Goal: Task Accomplishment & Management: Complete application form

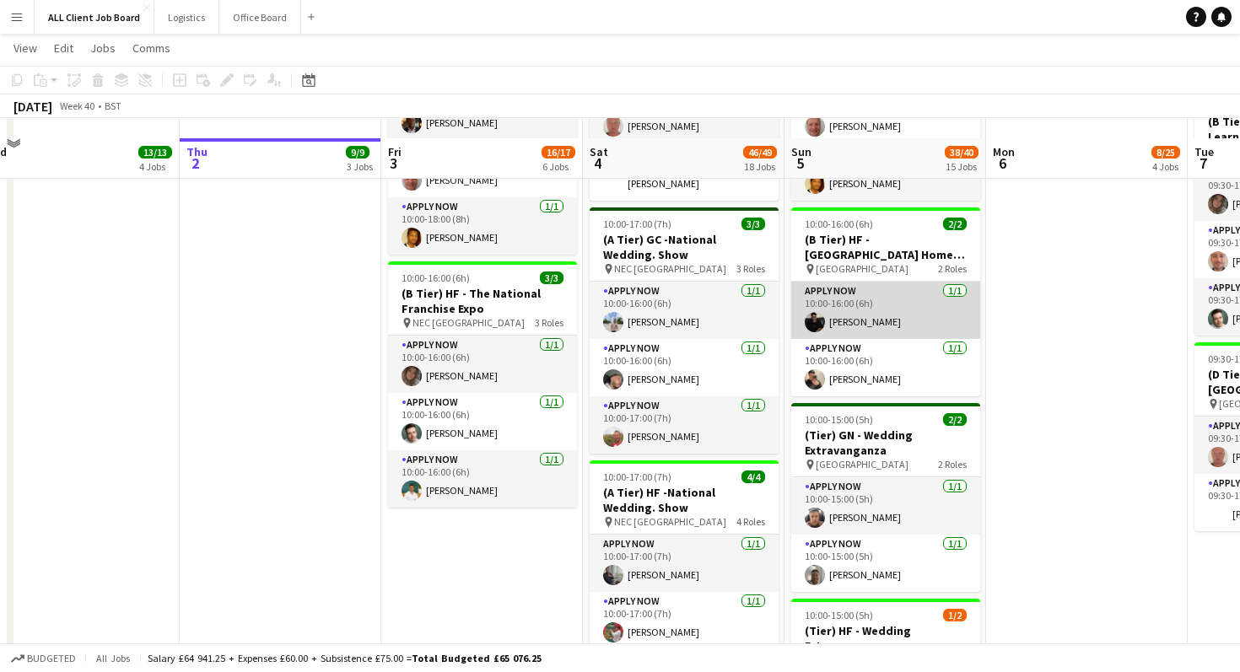
scroll to position [1429, 0]
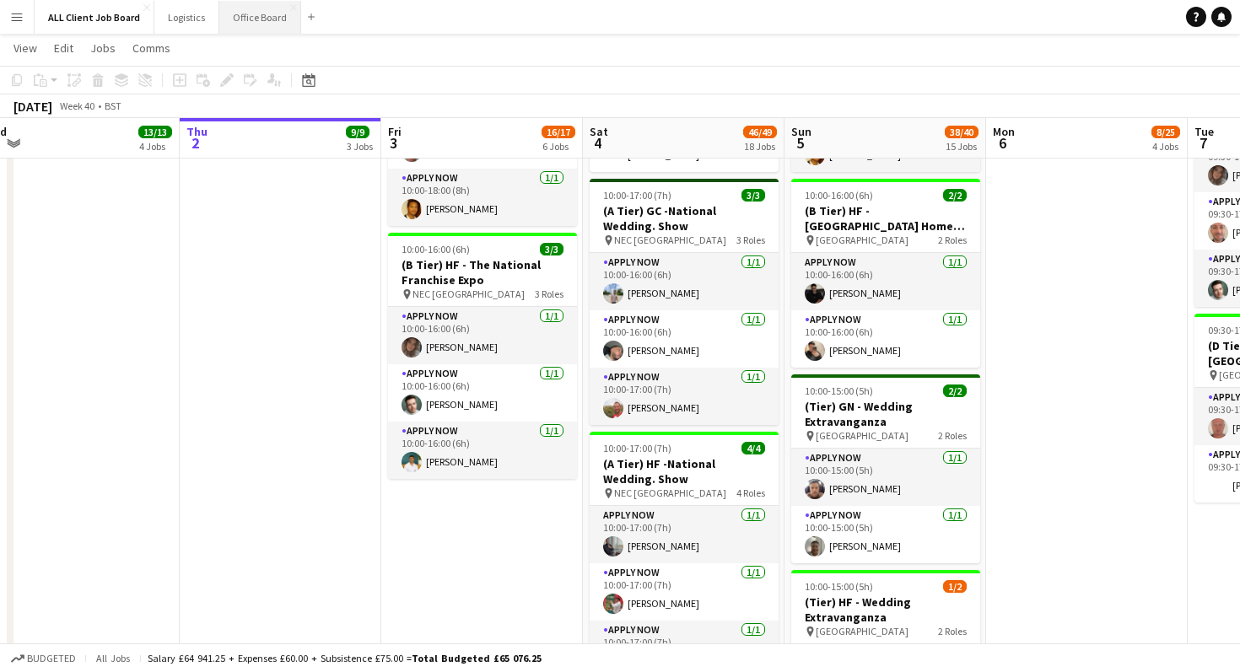
click at [246, 22] on button "Office Board Close" at bounding box center [260, 17] width 82 height 33
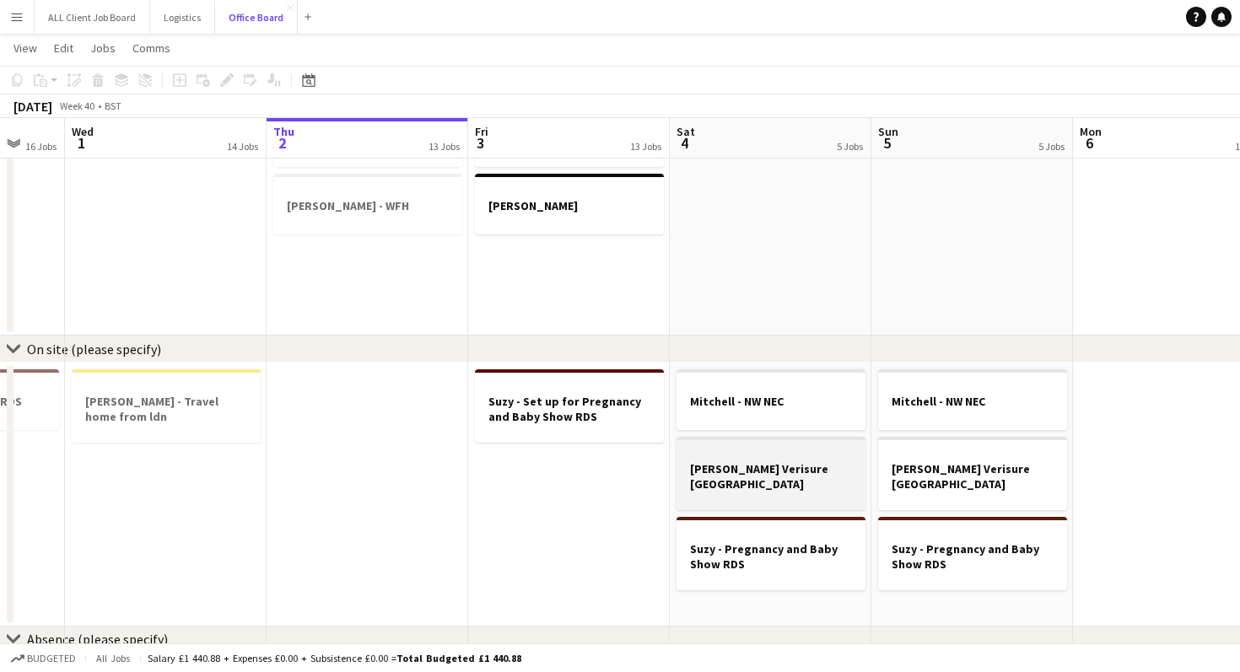
scroll to position [0, 534]
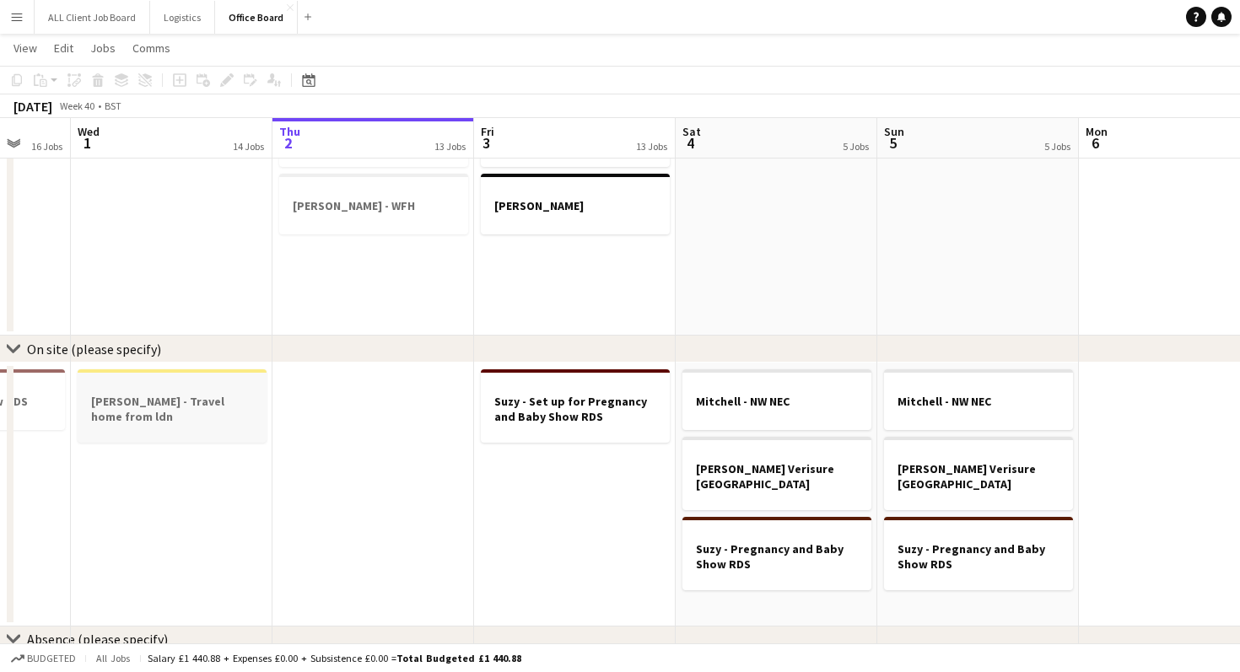
click at [187, 398] on h3 "[PERSON_NAME] - Travel home from ldn" at bounding box center [172, 409] width 189 height 30
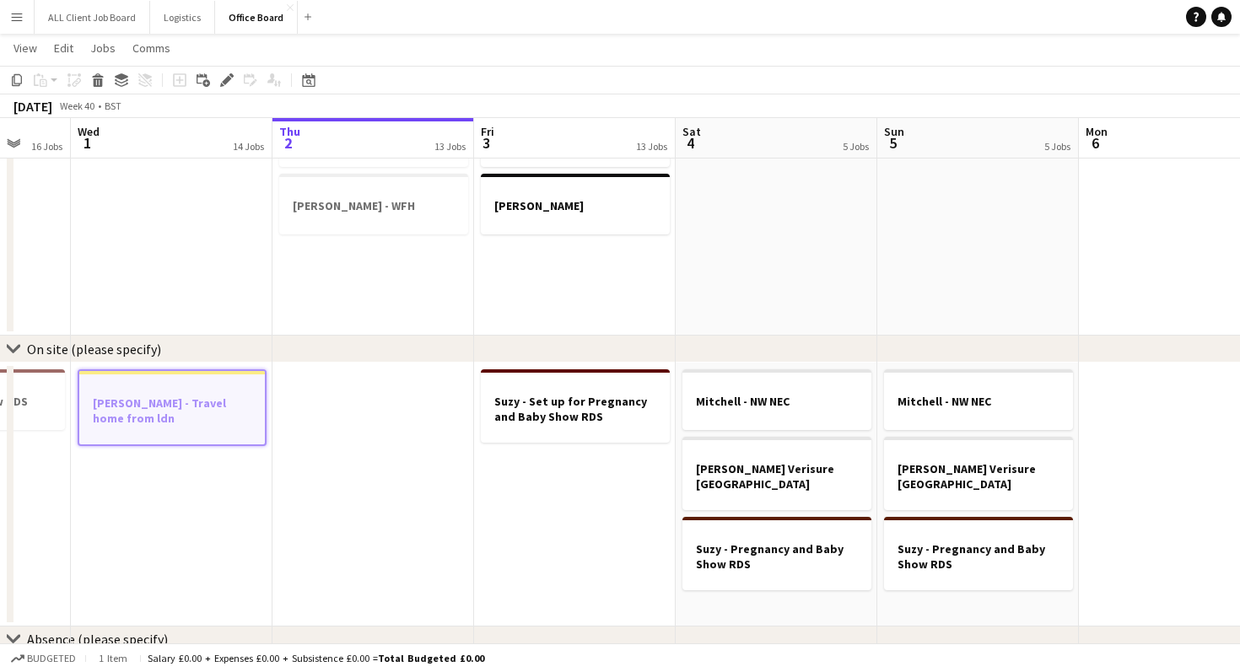
click at [770, 590] on app-date-cell "[PERSON_NAME] - NW NEC [PERSON_NAME] Verisure Cornwall Suzy - Pregnancy and Bab…" at bounding box center [777, 495] width 202 height 264
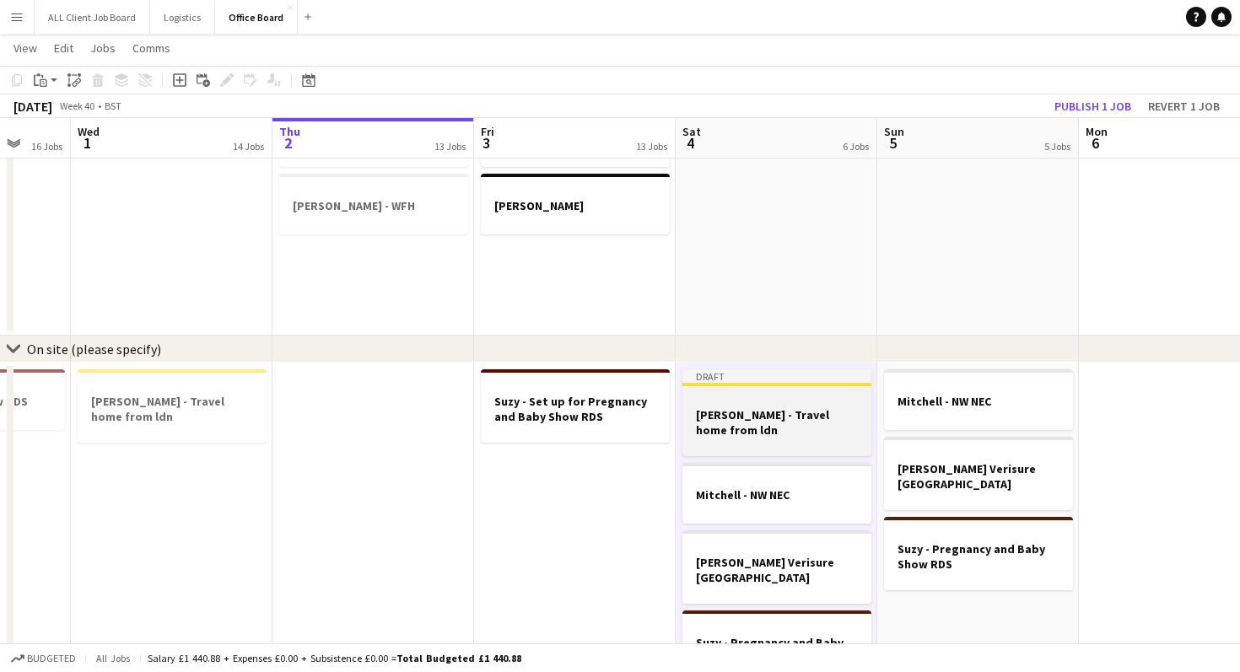
click at [785, 415] on h3 "[PERSON_NAME] - Travel home from ldn" at bounding box center [777, 422] width 189 height 30
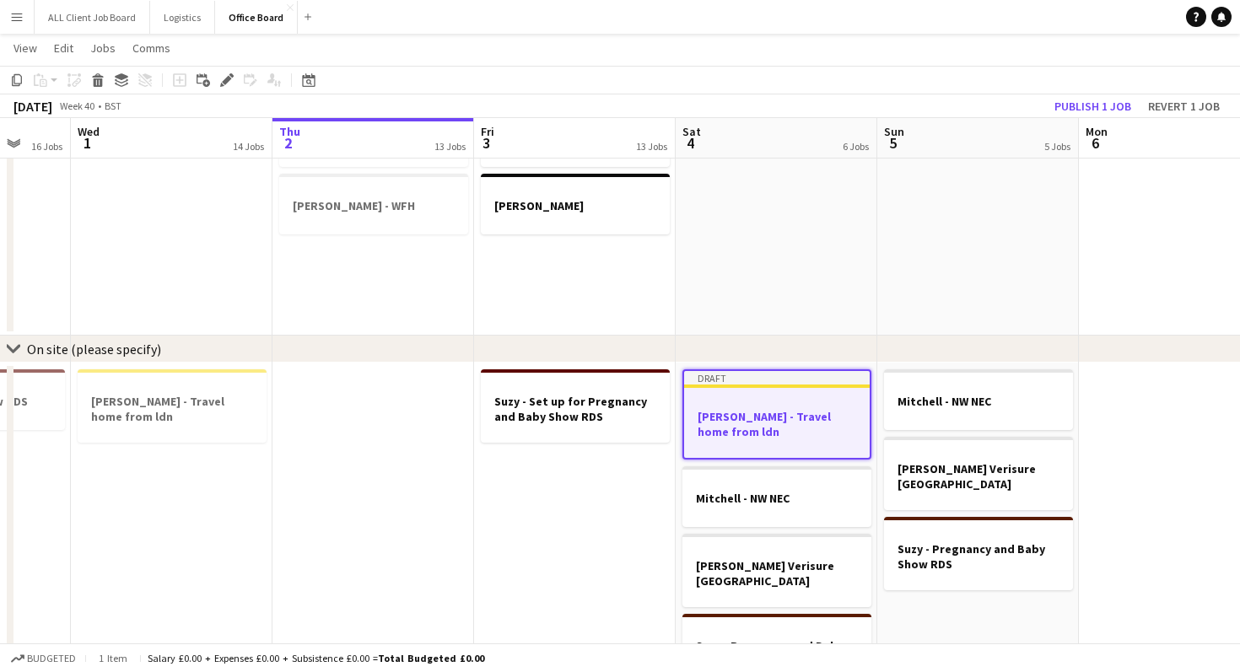
click at [779, 405] on div at bounding box center [777, 401] width 186 height 13
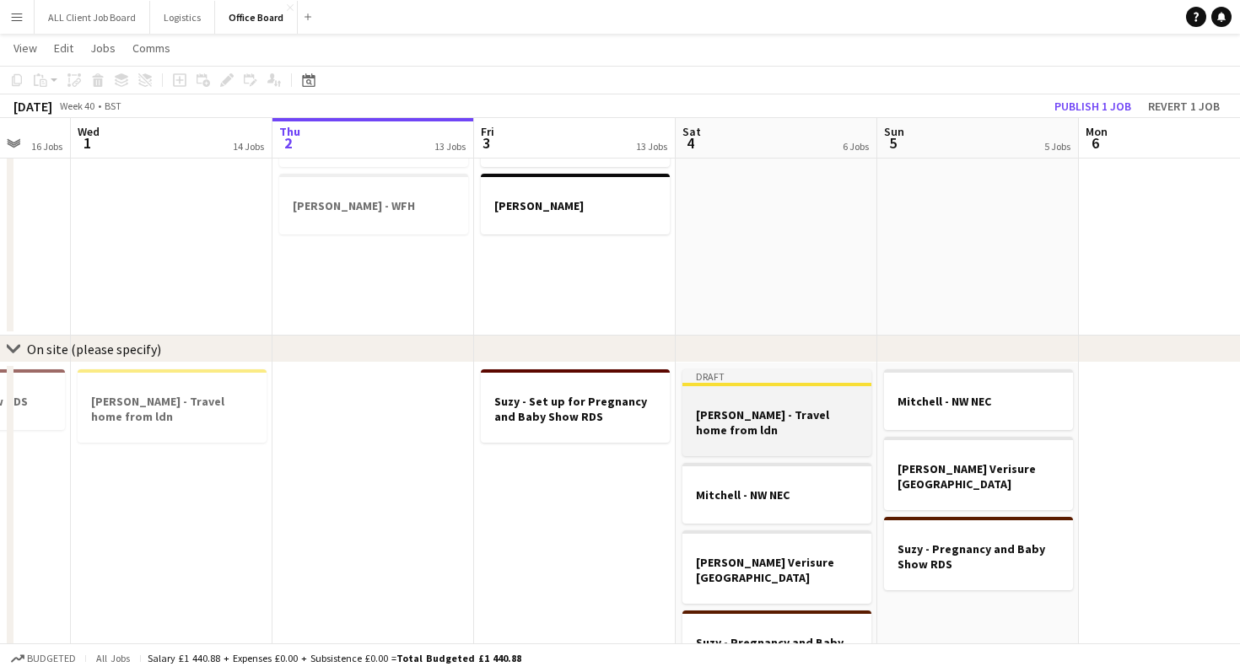
click at [779, 405] on div at bounding box center [777, 399] width 189 height 13
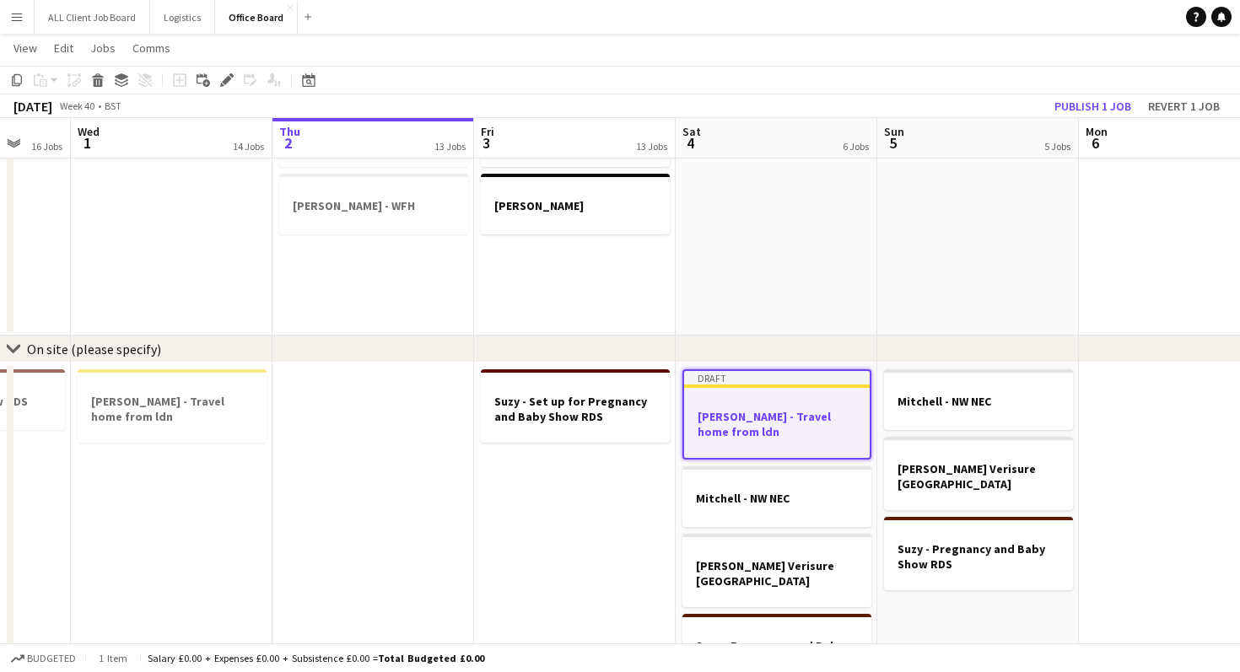
click at [779, 405] on div at bounding box center [777, 401] width 186 height 13
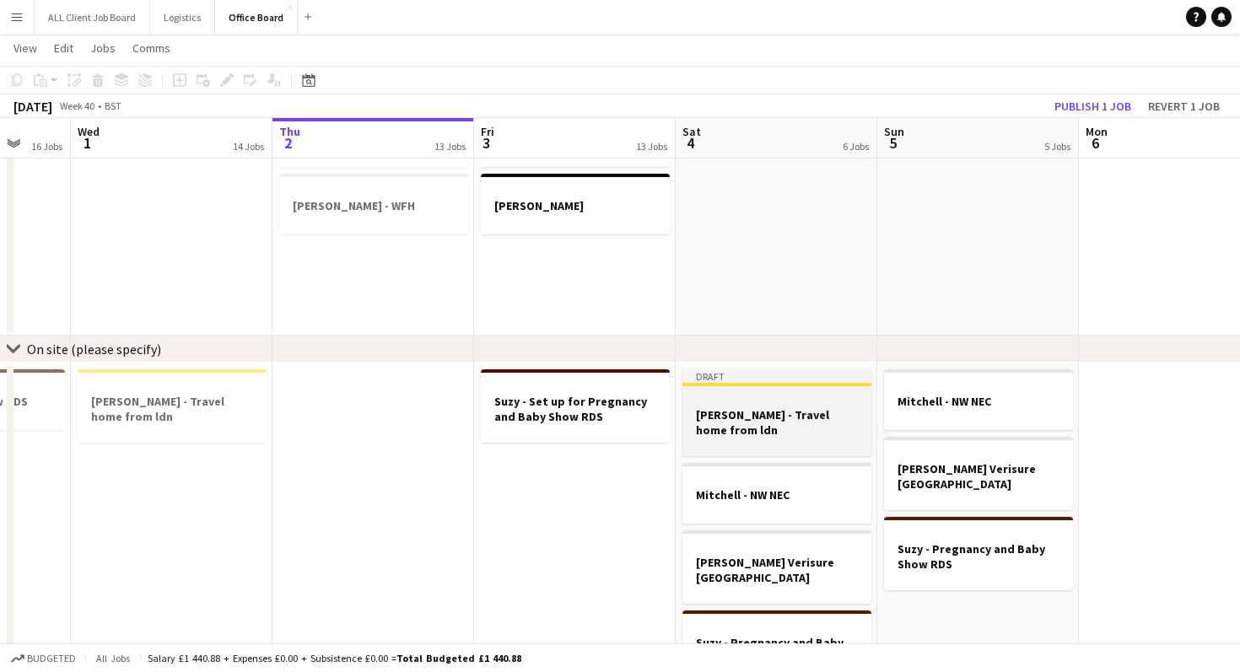
click at [779, 405] on div at bounding box center [777, 399] width 189 height 13
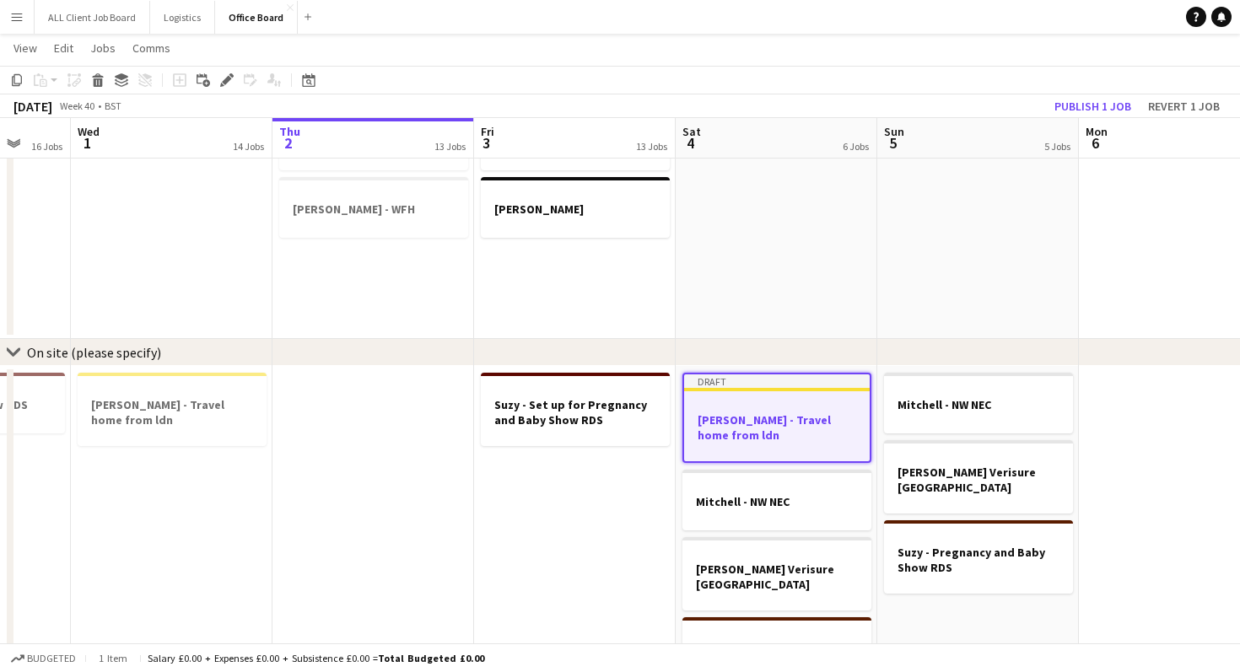
click at [779, 405] on div at bounding box center [777, 404] width 186 height 13
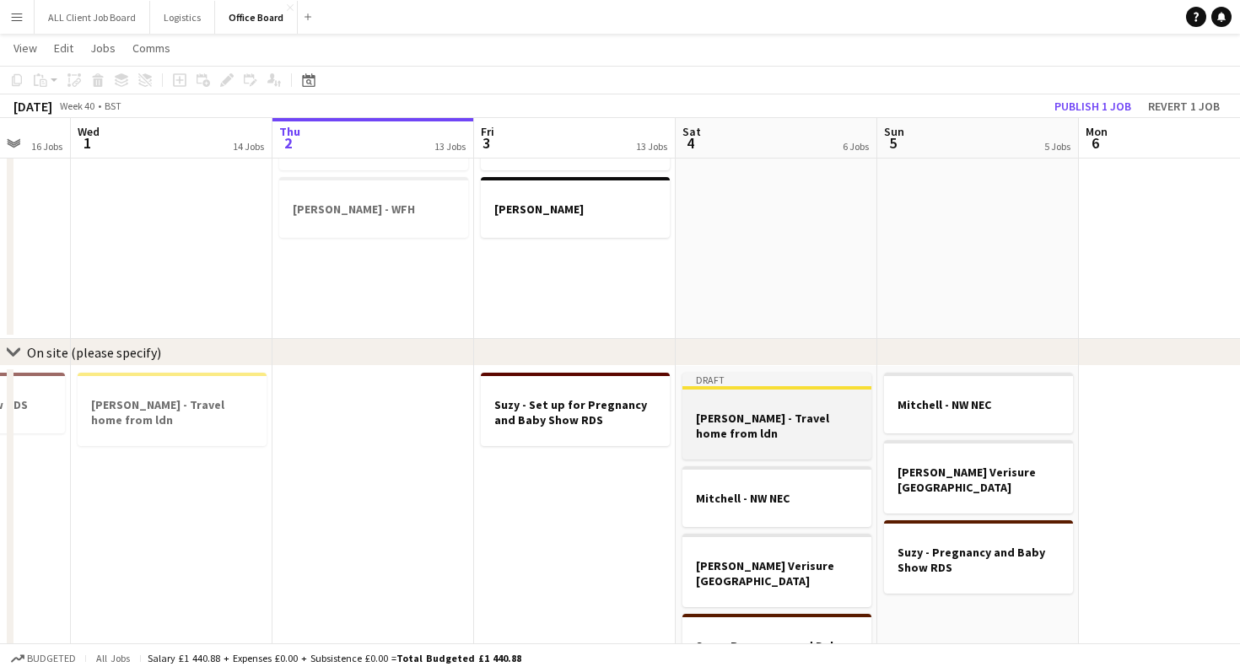
click at [779, 405] on div at bounding box center [777, 403] width 189 height 13
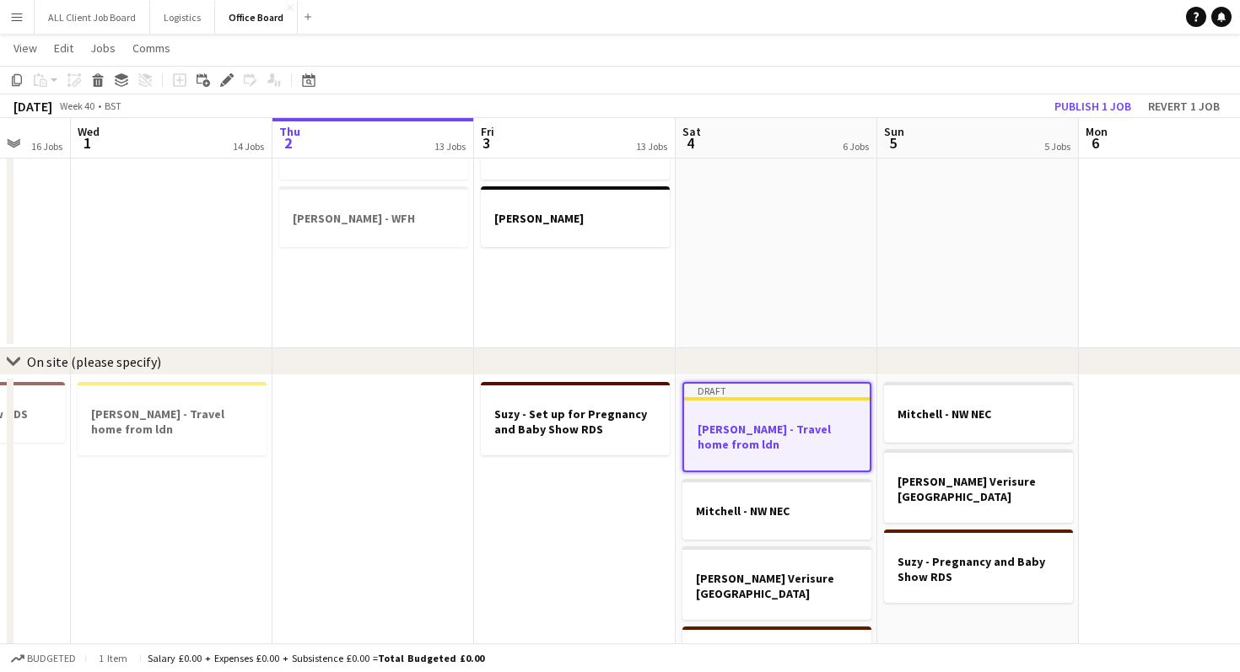
click at [779, 405] on app-job-card "Draft [PERSON_NAME] - Travel home from ldn" at bounding box center [777, 427] width 189 height 90
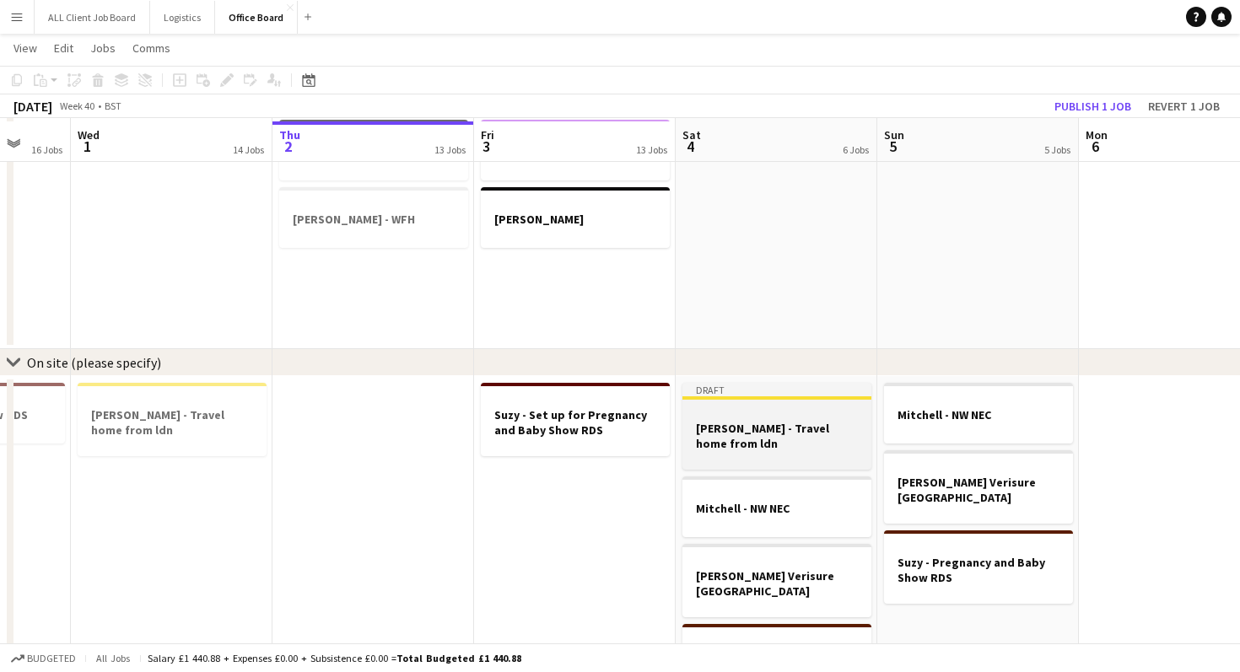
click at [779, 405] on app-job-card "Draft [PERSON_NAME] - Travel home from ldn" at bounding box center [777, 426] width 189 height 87
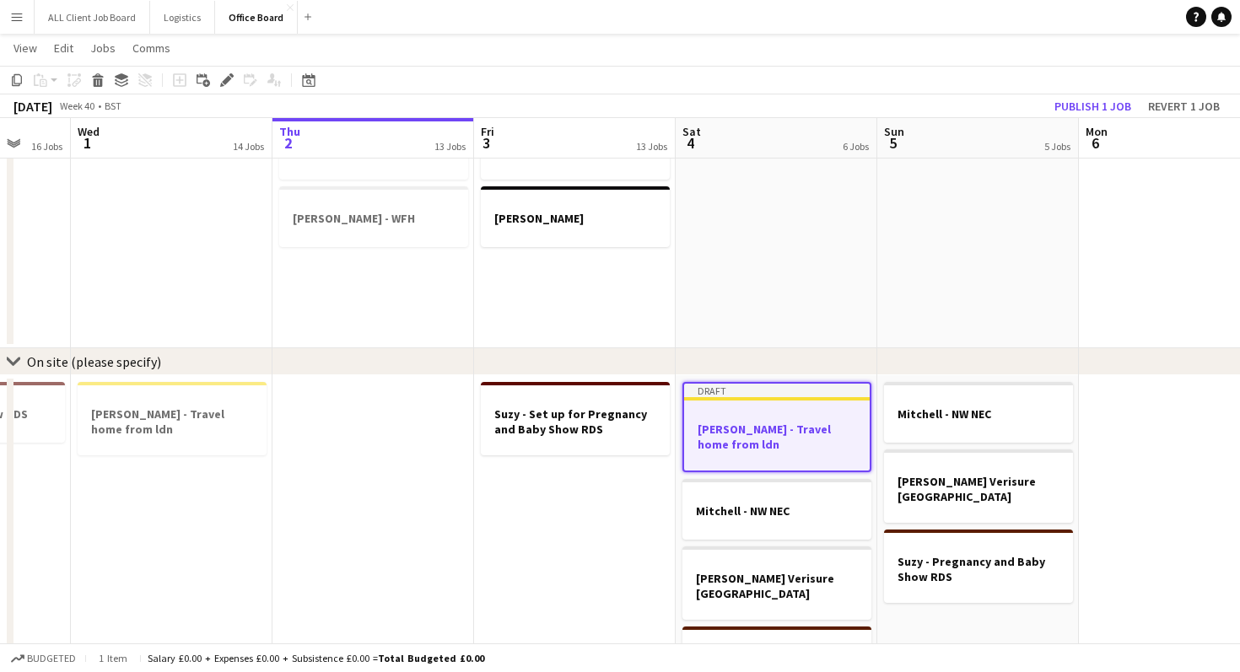
scroll to position [1212, 0]
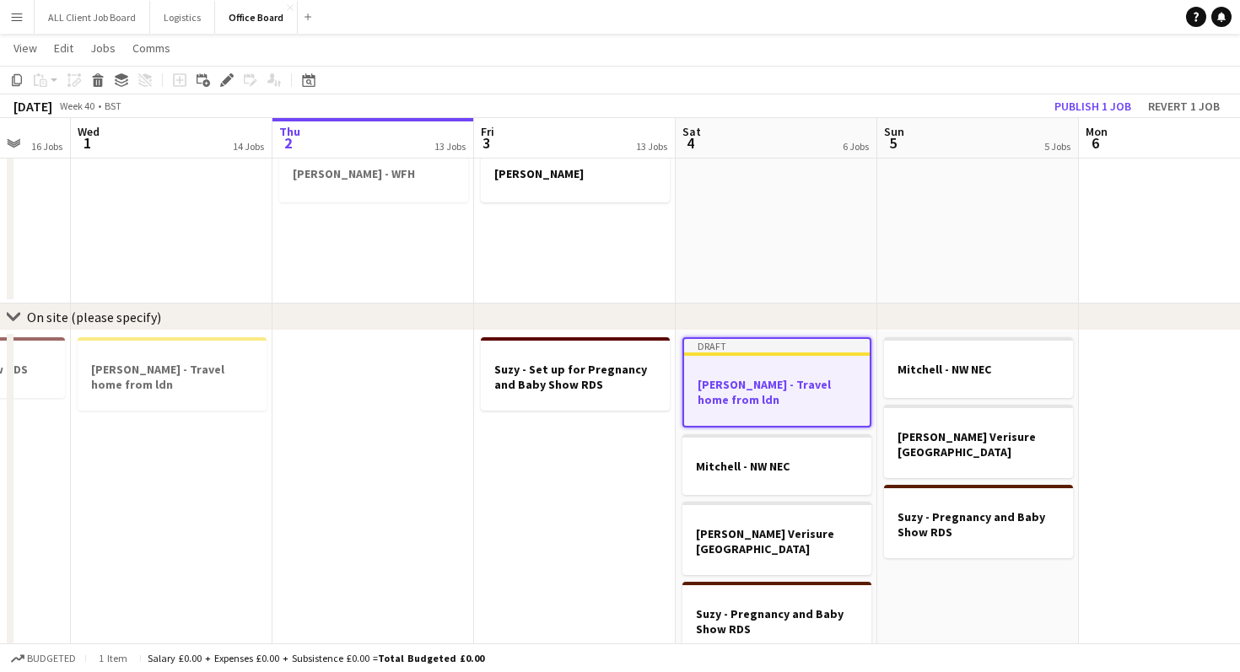
click at [845, 389] on h3 "[PERSON_NAME] - Travel home from ldn" at bounding box center [777, 392] width 186 height 30
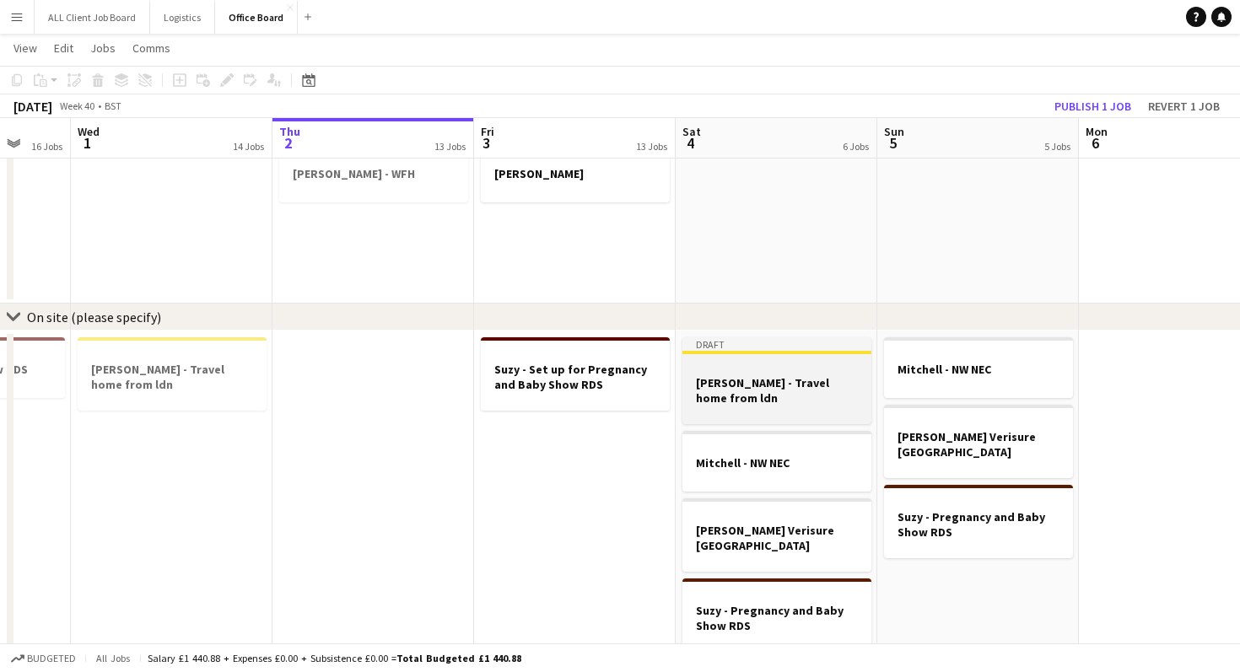
click at [845, 389] on h3 "[PERSON_NAME] - Travel home from ldn" at bounding box center [777, 390] width 189 height 30
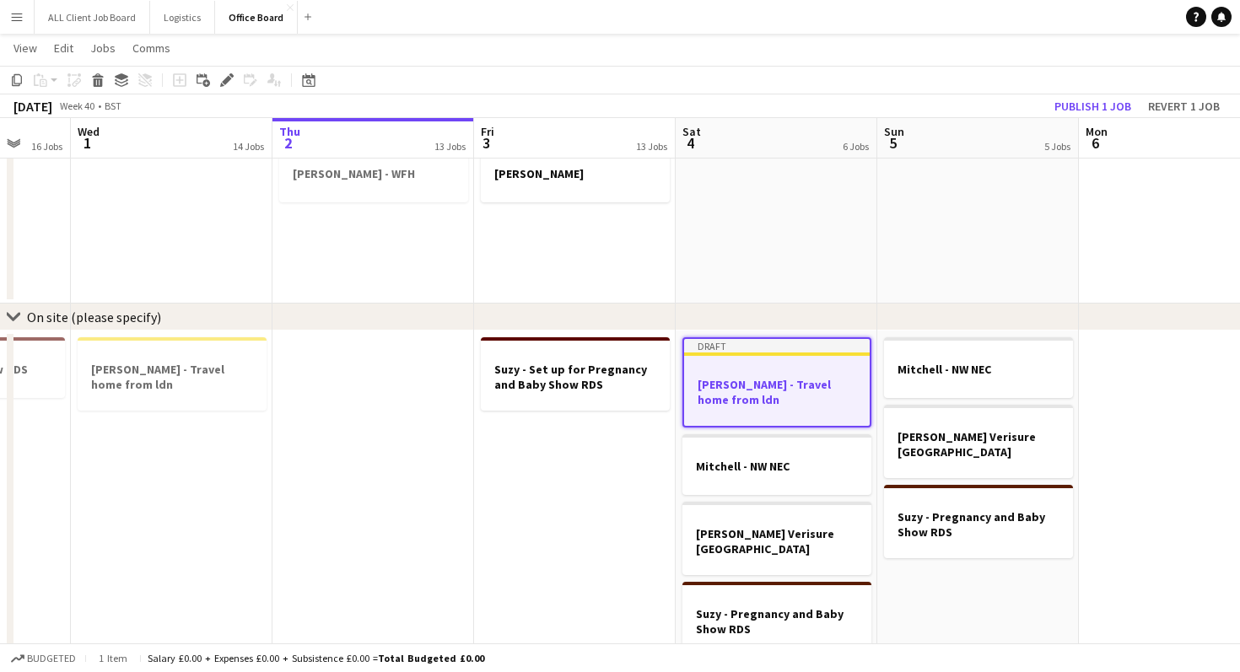
click at [845, 389] on h3 "[PERSON_NAME] - Travel home from ldn" at bounding box center [777, 392] width 186 height 30
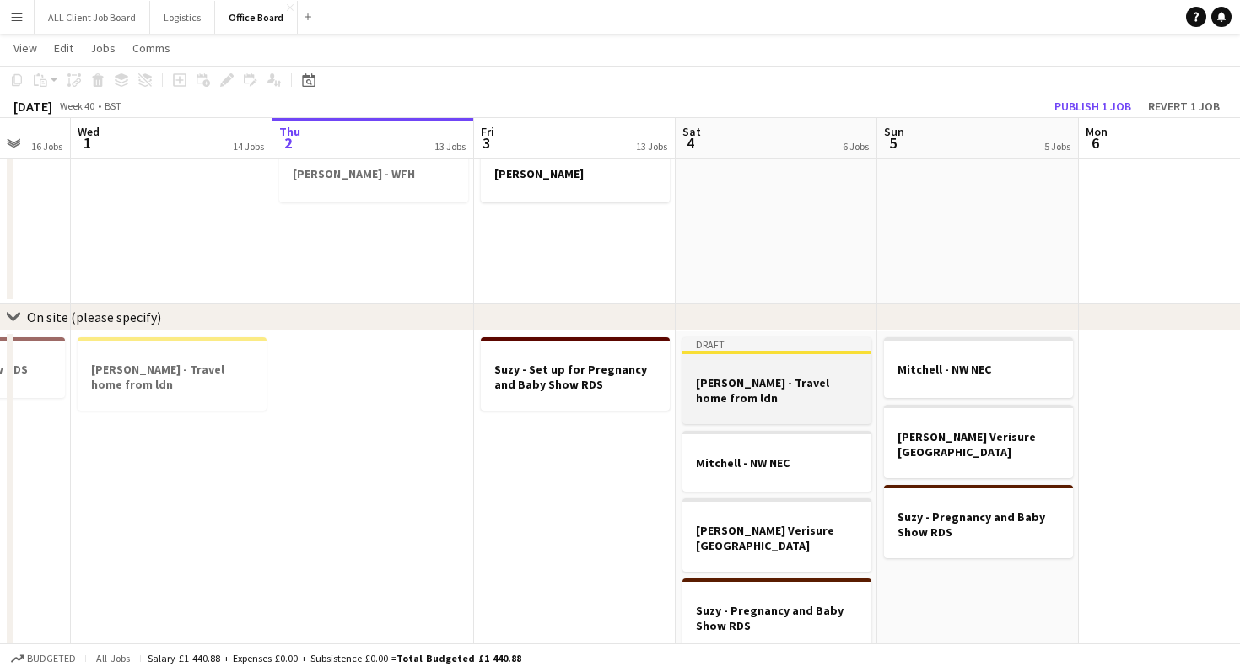
click at [784, 364] on div at bounding box center [777, 367] width 189 height 13
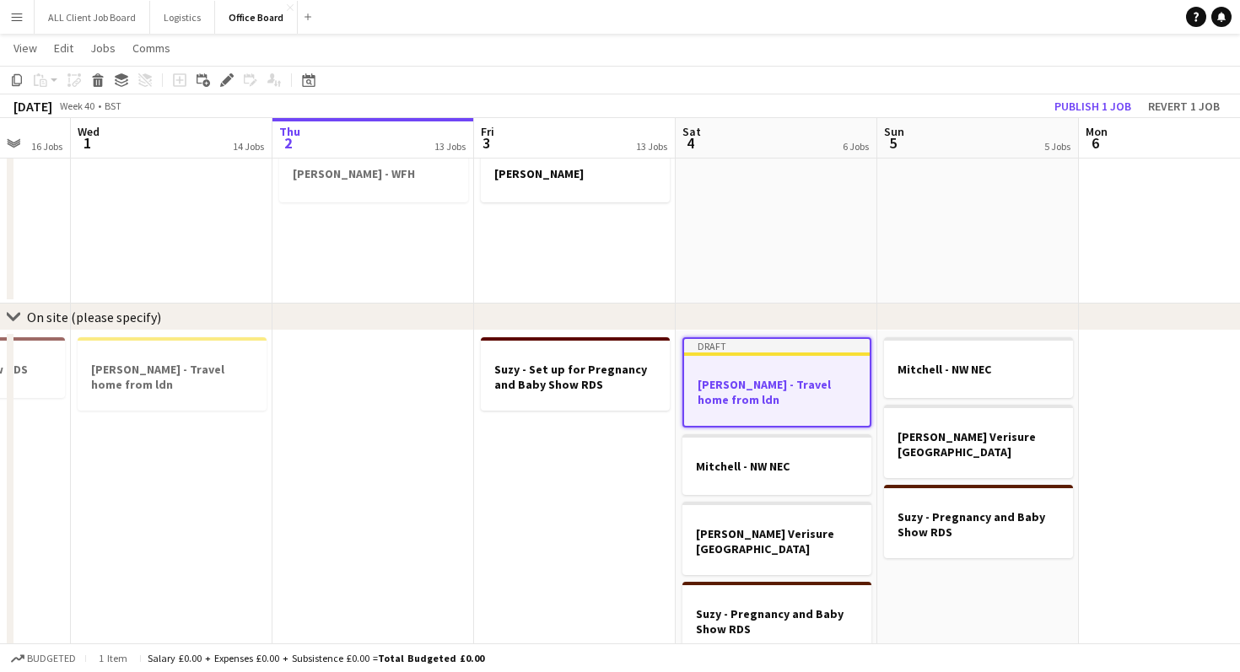
click at [784, 364] on div at bounding box center [777, 369] width 186 height 13
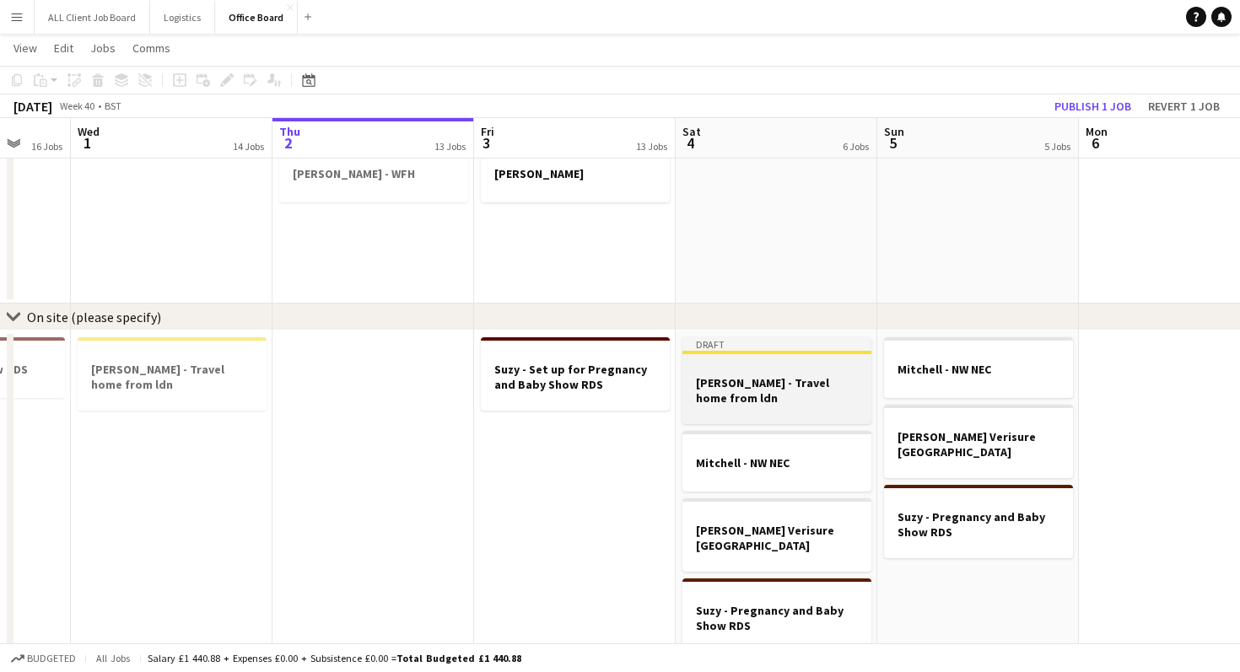
click at [784, 364] on div at bounding box center [777, 367] width 189 height 13
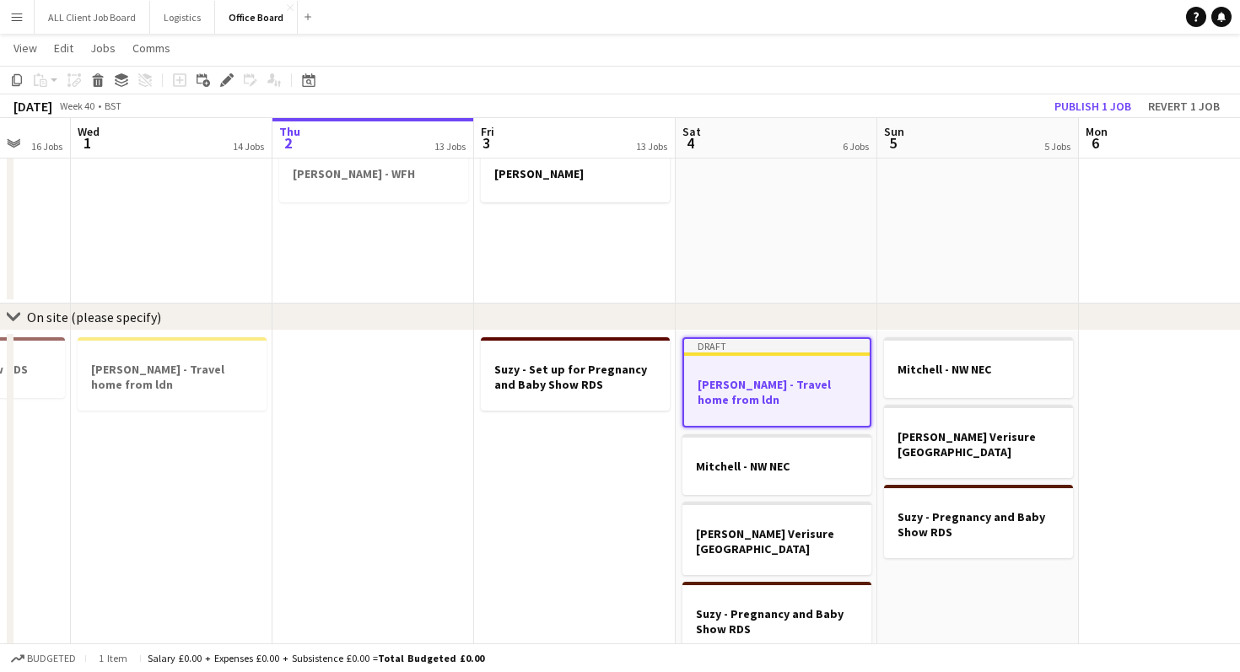
click at [784, 364] on div at bounding box center [777, 369] width 186 height 13
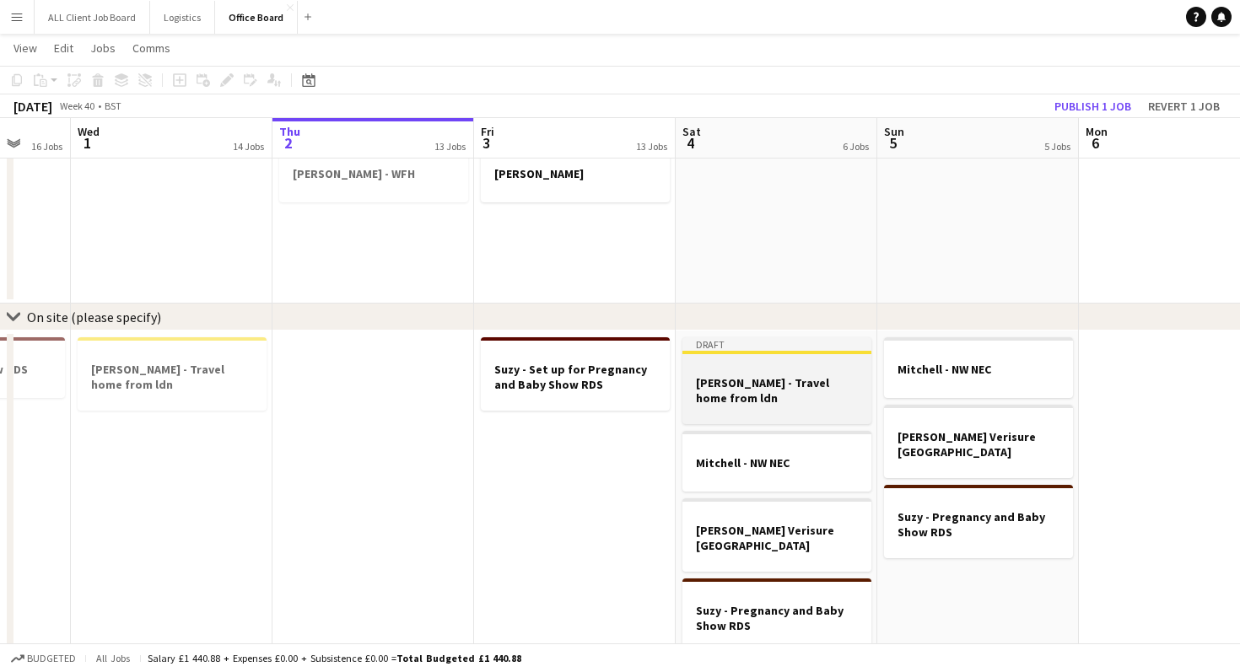
click at [712, 381] on h3 "[PERSON_NAME] - Travel home from ldn" at bounding box center [777, 390] width 189 height 30
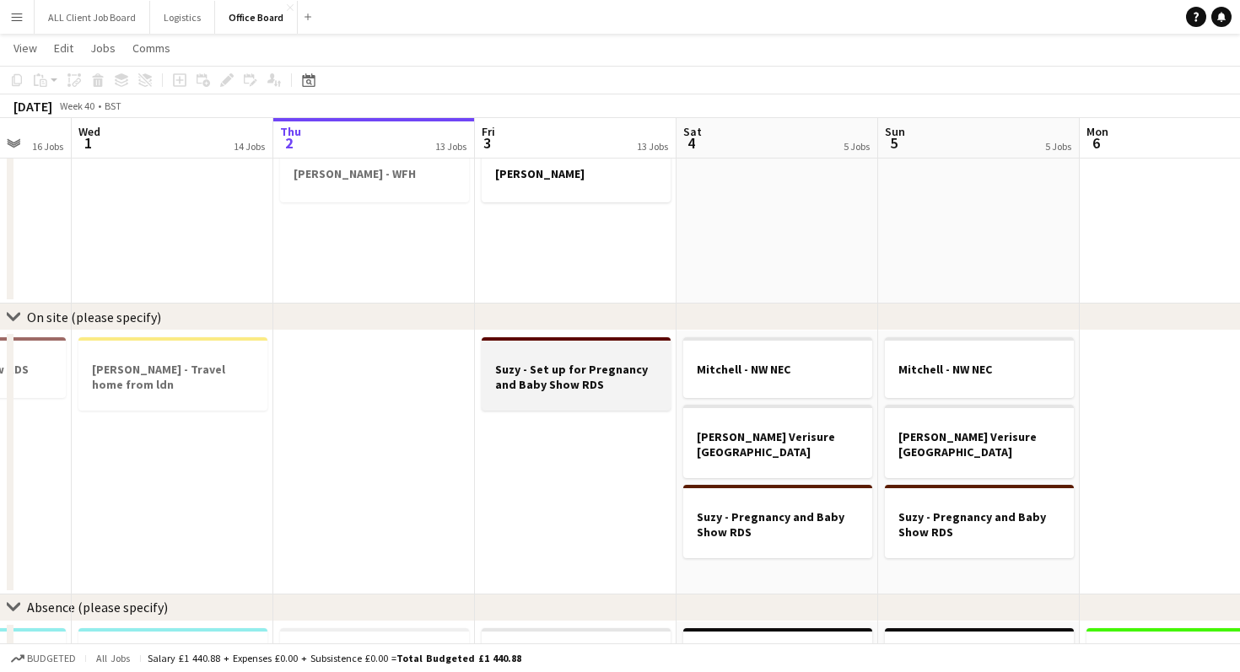
scroll to position [0, 536]
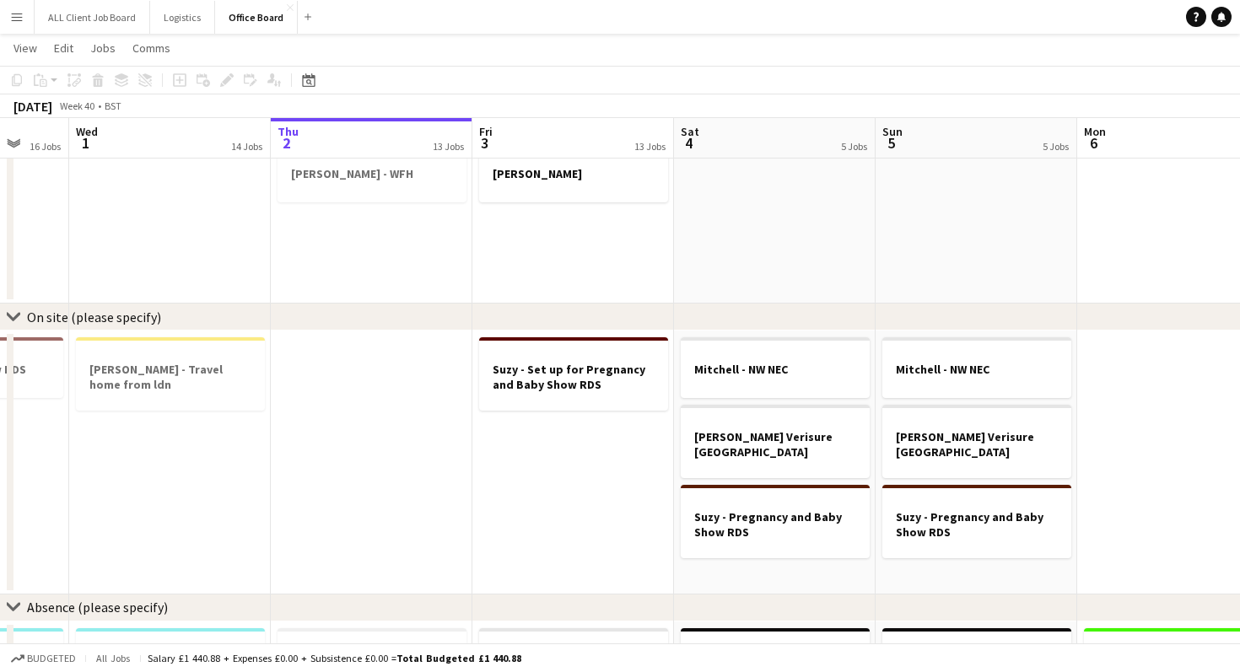
click at [787, 575] on app-date-cell "[PERSON_NAME] - NW NEC [PERSON_NAME] Verisure Cornwall Suzy - Pregnancy and Bab…" at bounding box center [775, 463] width 202 height 264
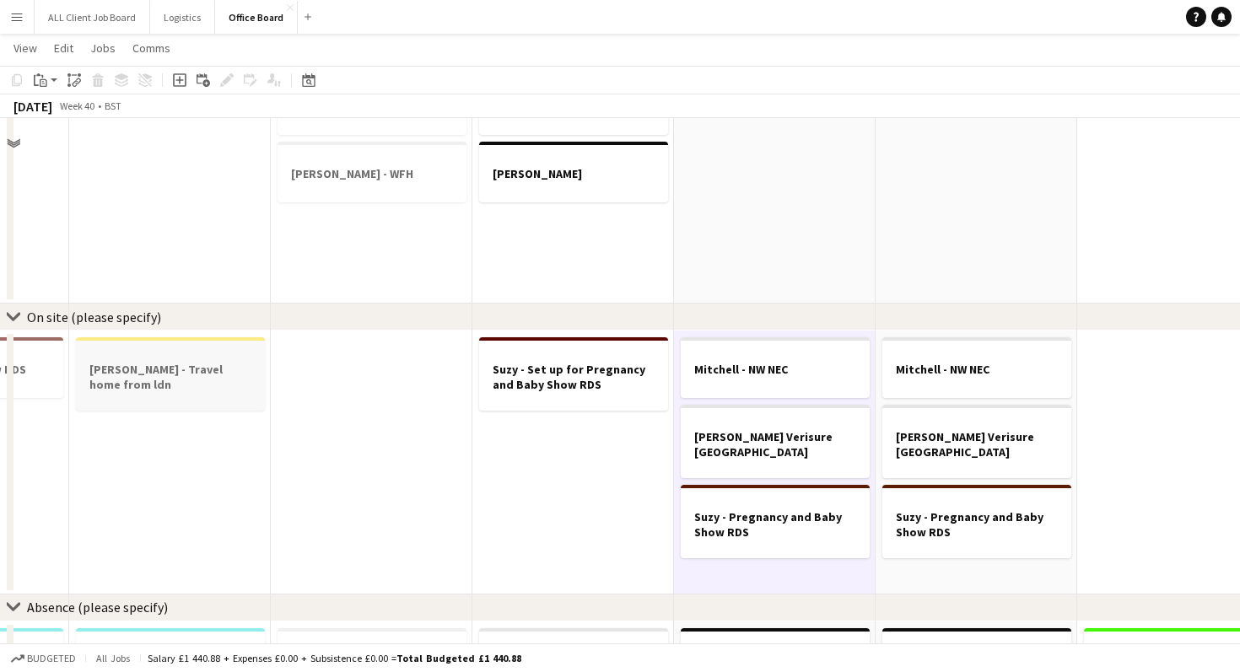
scroll to position [839, 0]
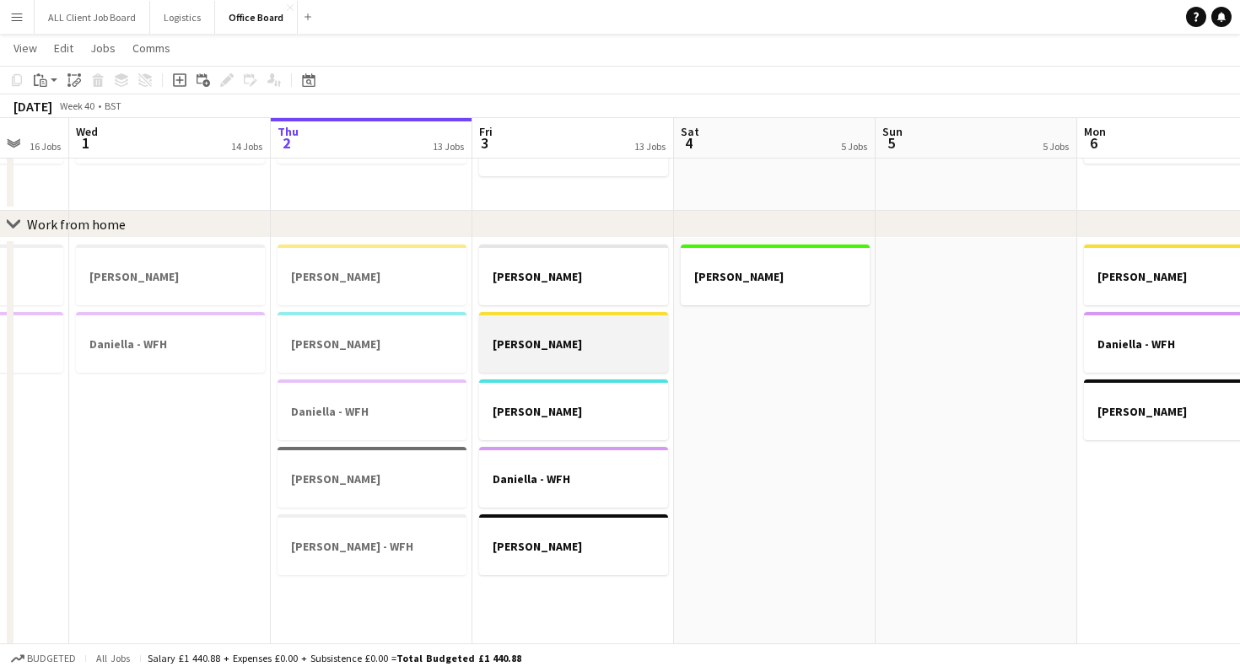
click at [558, 340] on h3 "[PERSON_NAME]" at bounding box center [573, 344] width 189 height 15
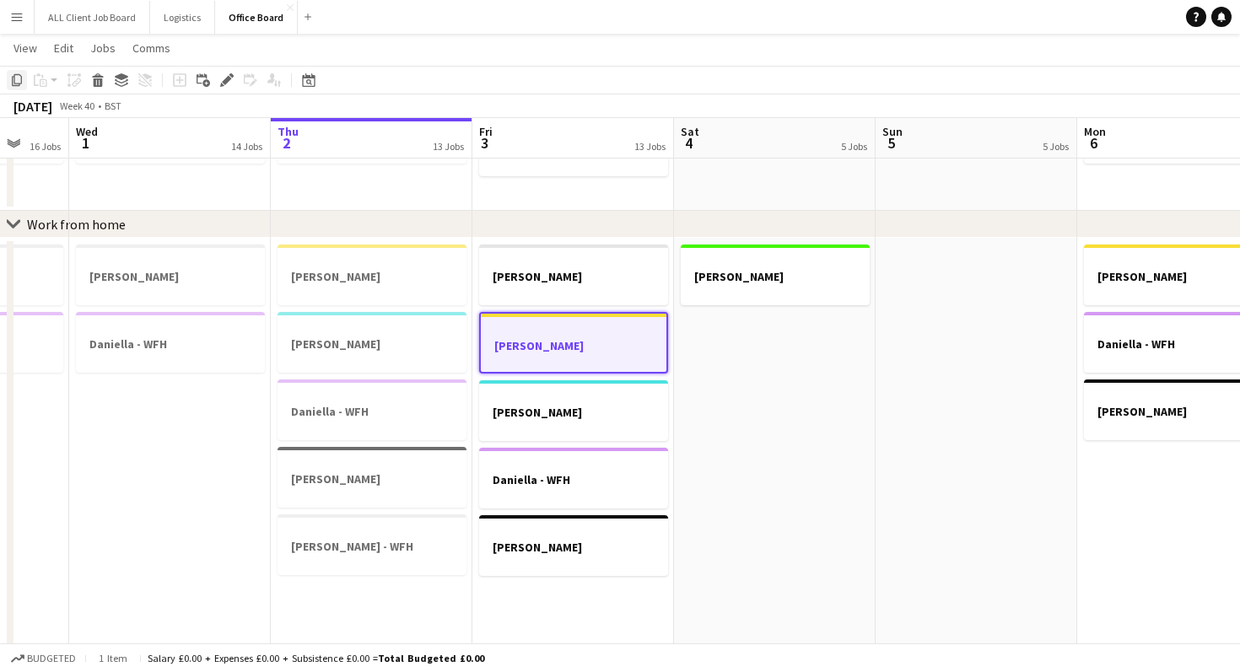
click at [18, 85] on icon at bounding box center [17, 80] width 10 height 12
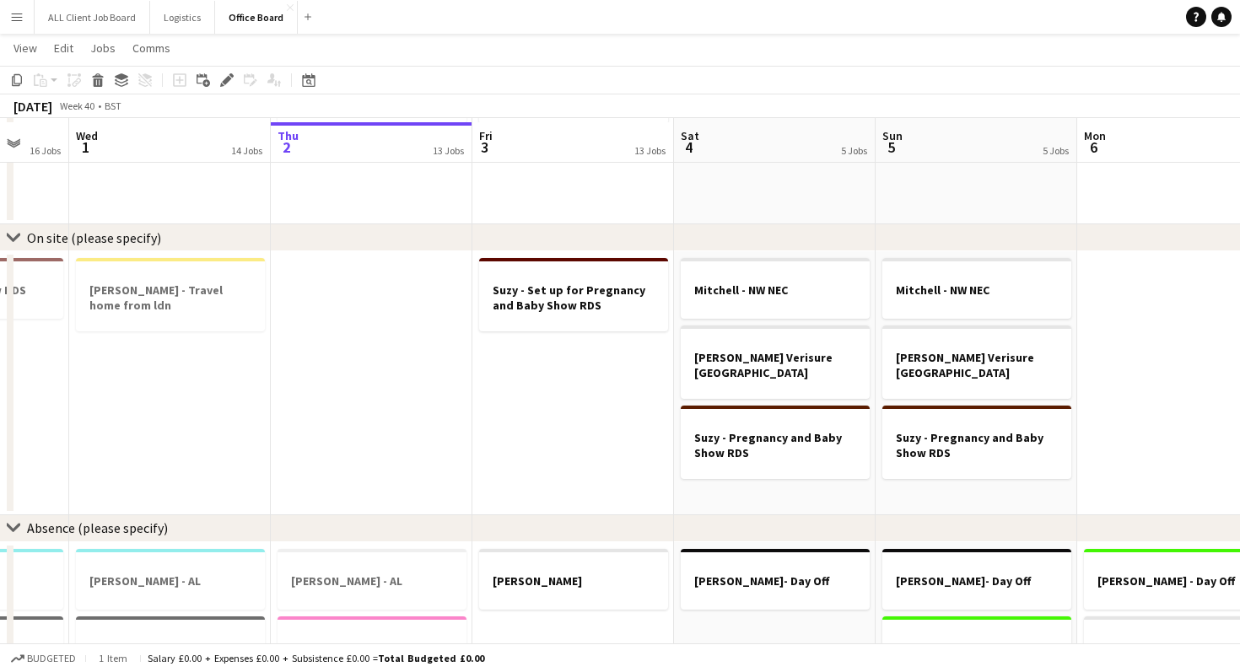
scroll to position [1294, 0]
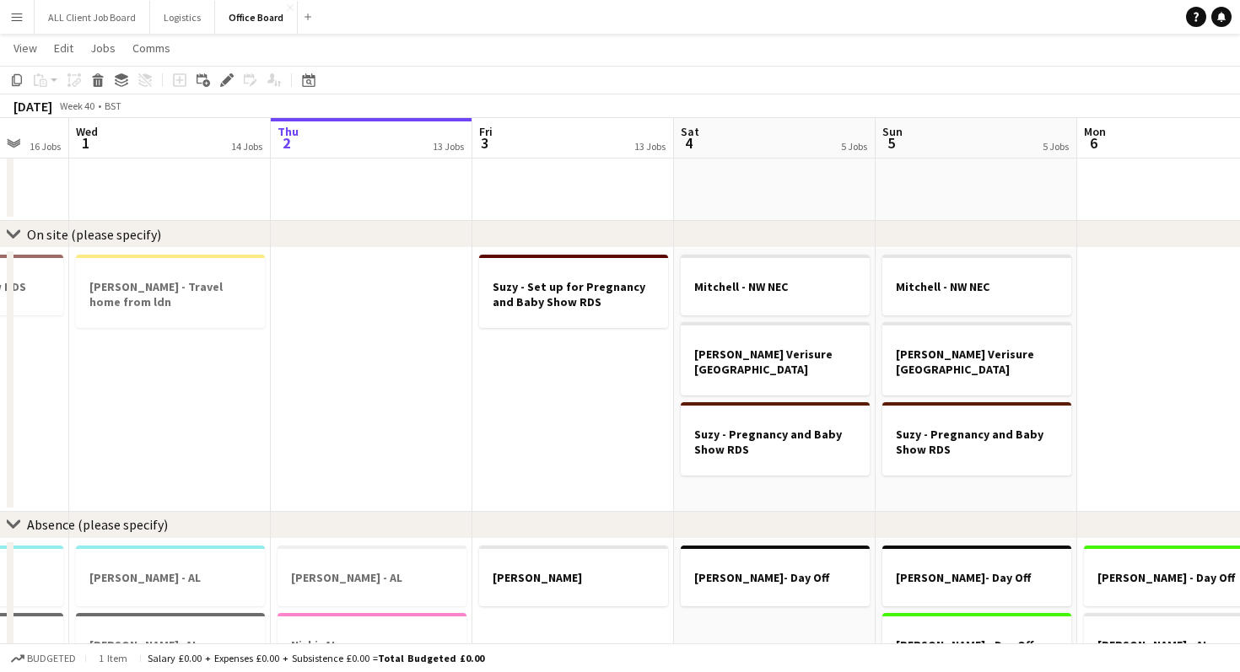
click at [789, 488] on app-date-cell "[PERSON_NAME] - NW NEC [PERSON_NAME] Verisure Cornwall Suzy - Pregnancy and Bab…" at bounding box center [775, 380] width 202 height 264
click at [749, 494] on app-date-cell "[PERSON_NAME] - NW NEC [PERSON_NAME] Verisure Cornwall Suzy - Pregnancy and Bab…" at bounding box center [775, 380] width 202 height 264
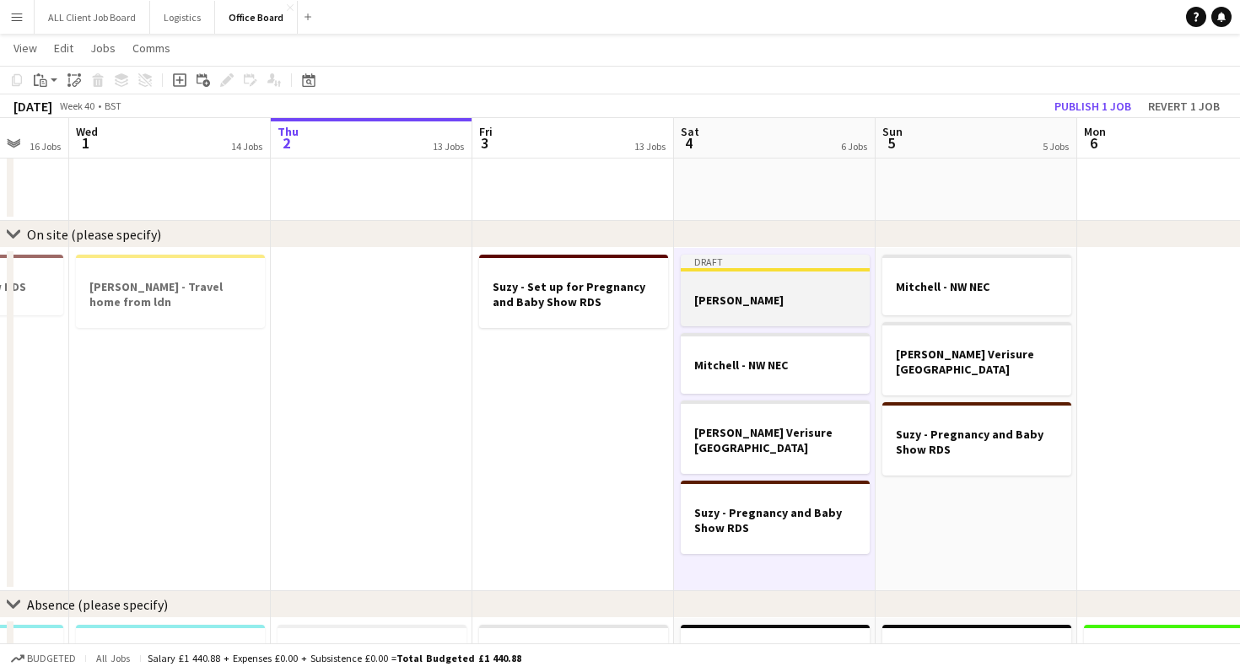
click at [739, 271] on div at bounding box center [775, 269] width 189 height 3
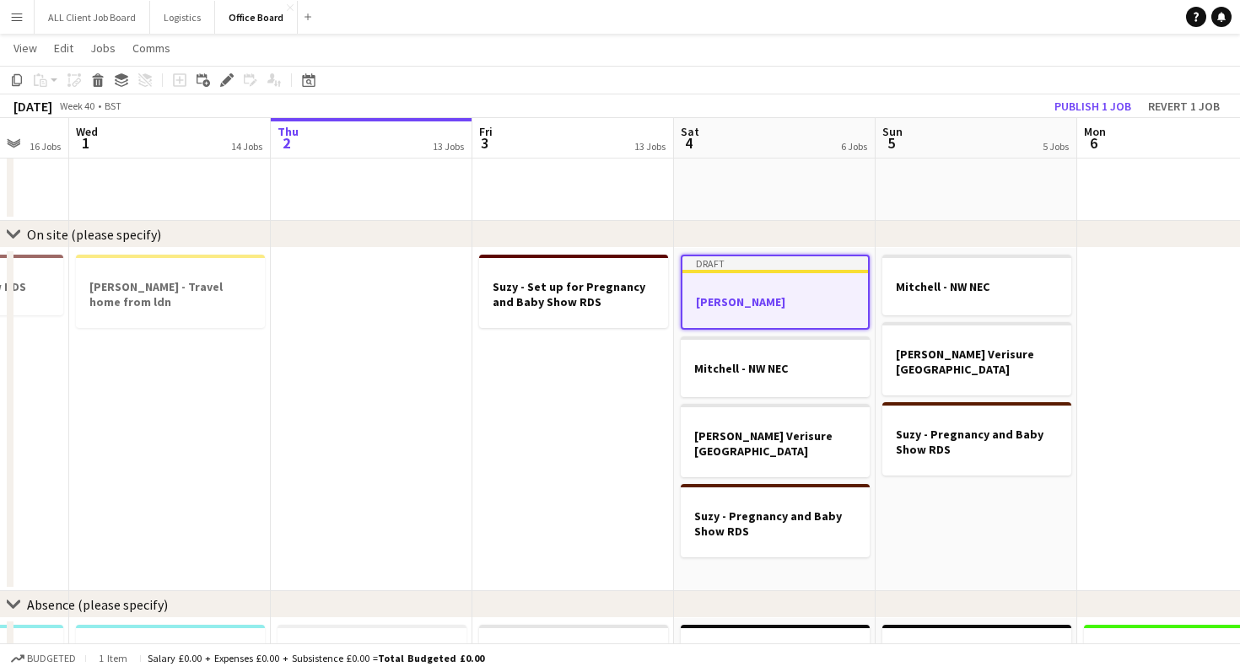
click at [747, 294] on app-job-card "Draft [PERSON_NAME]" at bounding box center [775, 292] width 189 height 75
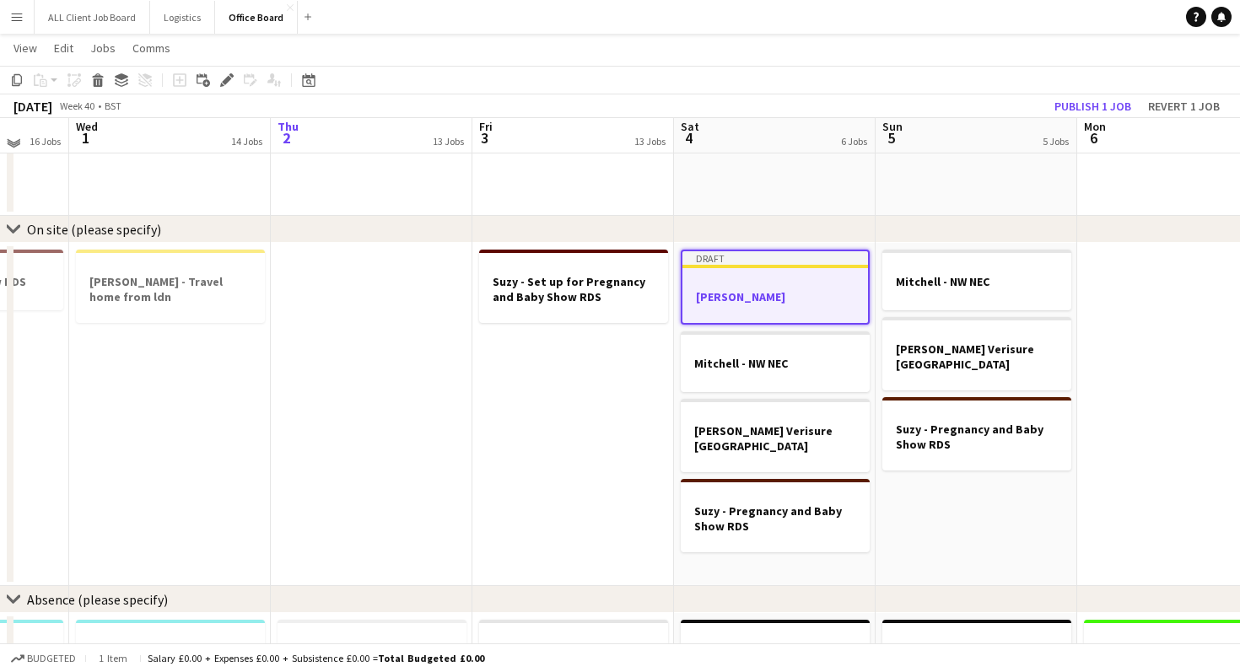
click at [747, 294] on h3 "[PERSON_NAME]" at bounding box center [776, 296] width 186 height 15
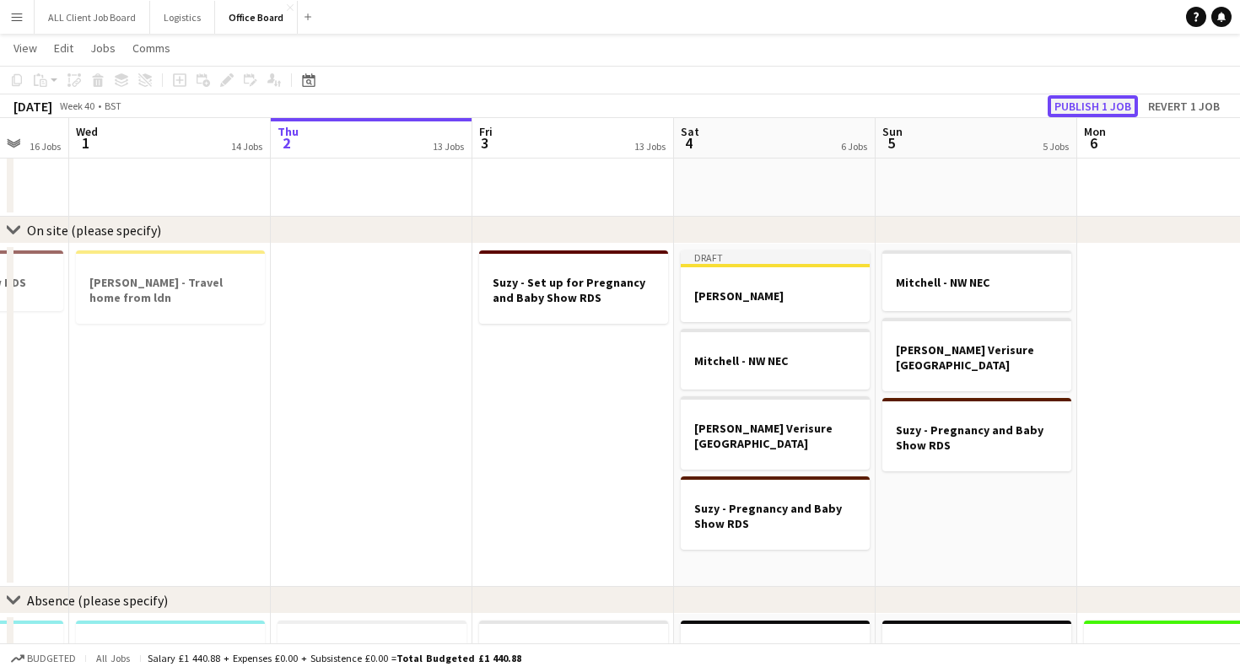
click at [1099, 108] on button "Publish 1 job" at bounding box center [1093, 106] width 90 height 22
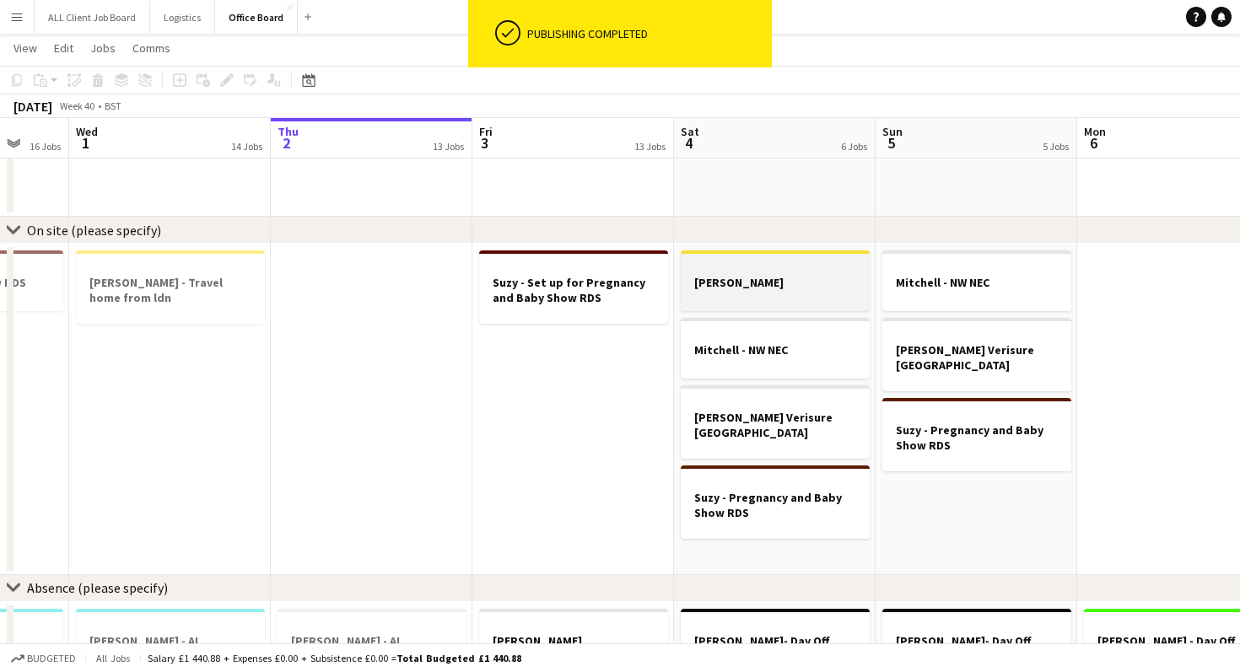
click at [782, 297] on div at bounding box center [775, 296] width 189 height 13
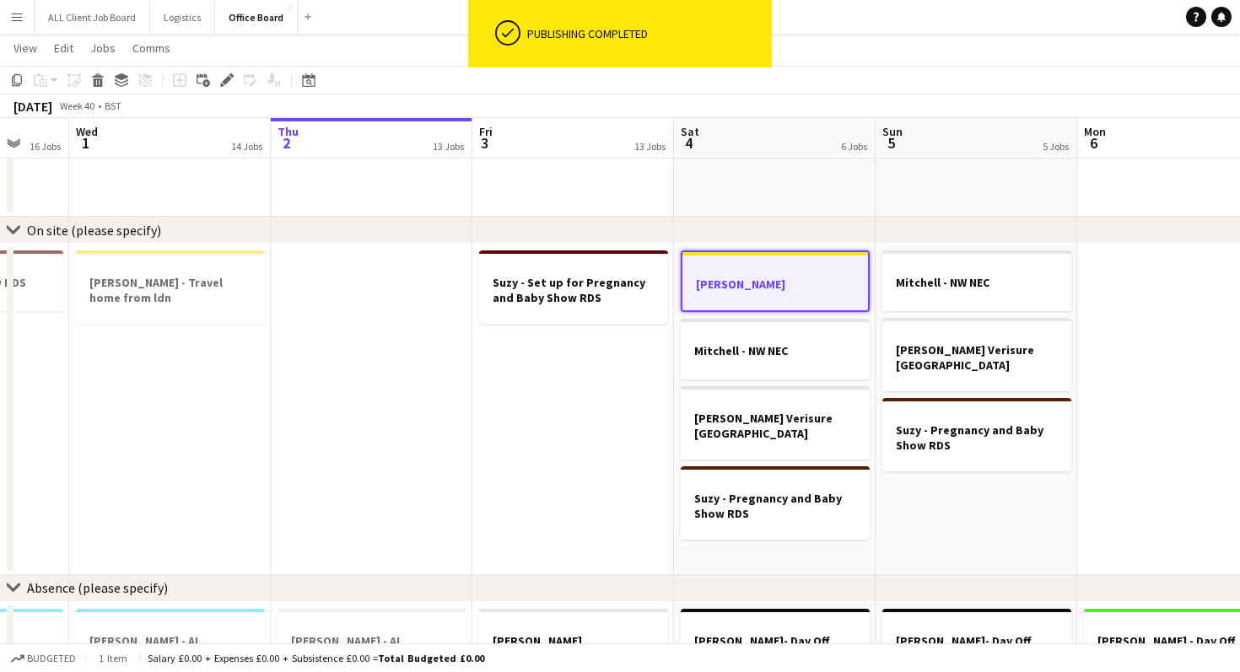
click at [782, 297] on div at bounding box center [776, 298] width 186 height 13
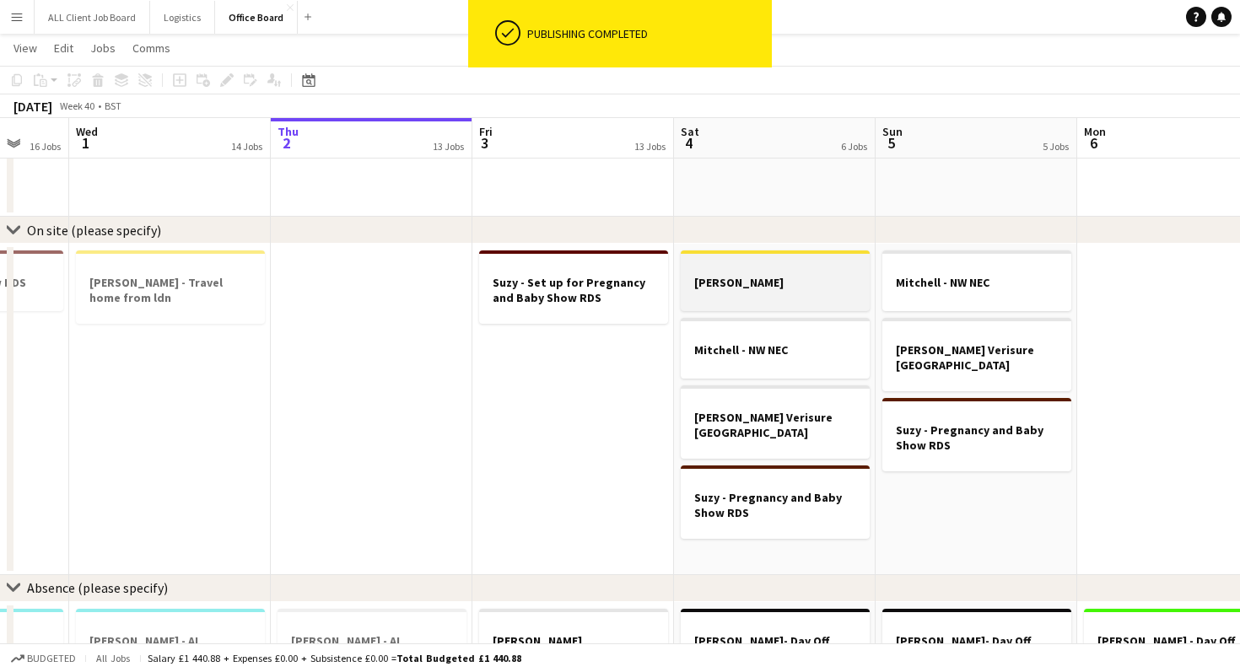
click at [725, 288] on h3 "[PERSON_NAME]" at bounding box center [775, 282] width 189 height 15
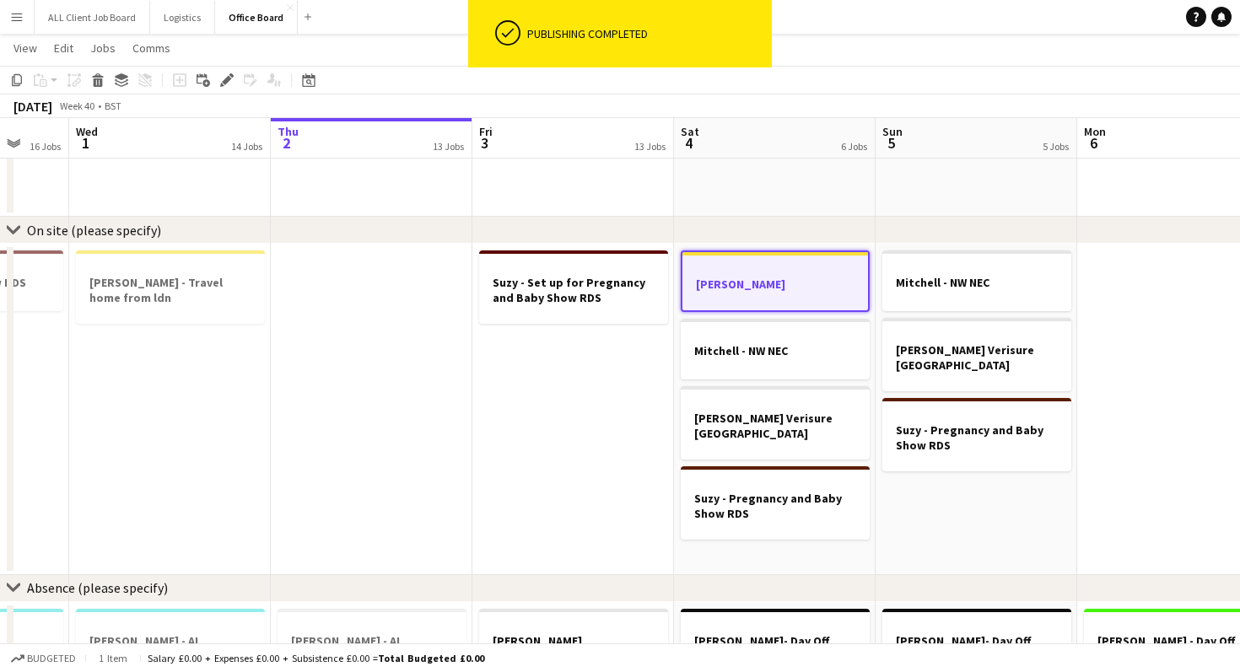
click at [714, 283] on h3 "[PERSON_NAME]" at bounding box center [776, 284] width 186 height 15
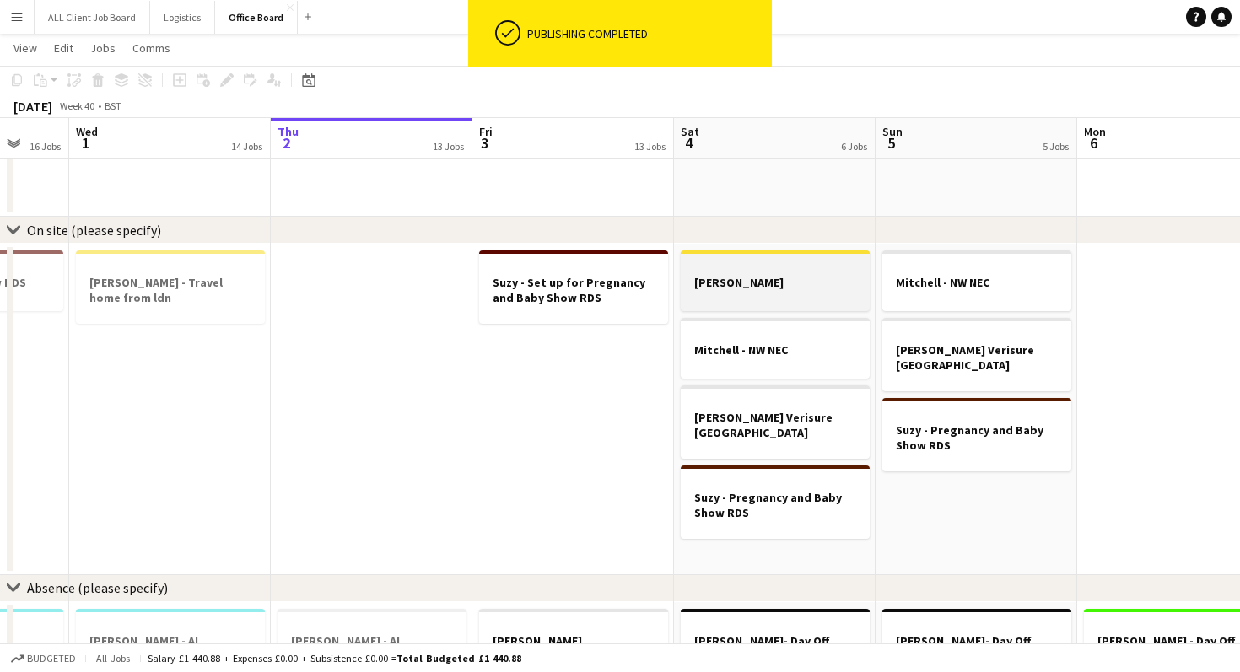
click at [714, 283] on h3 "[PERSON_NAME]" at bounding box center [775, 282] width 189 height 15
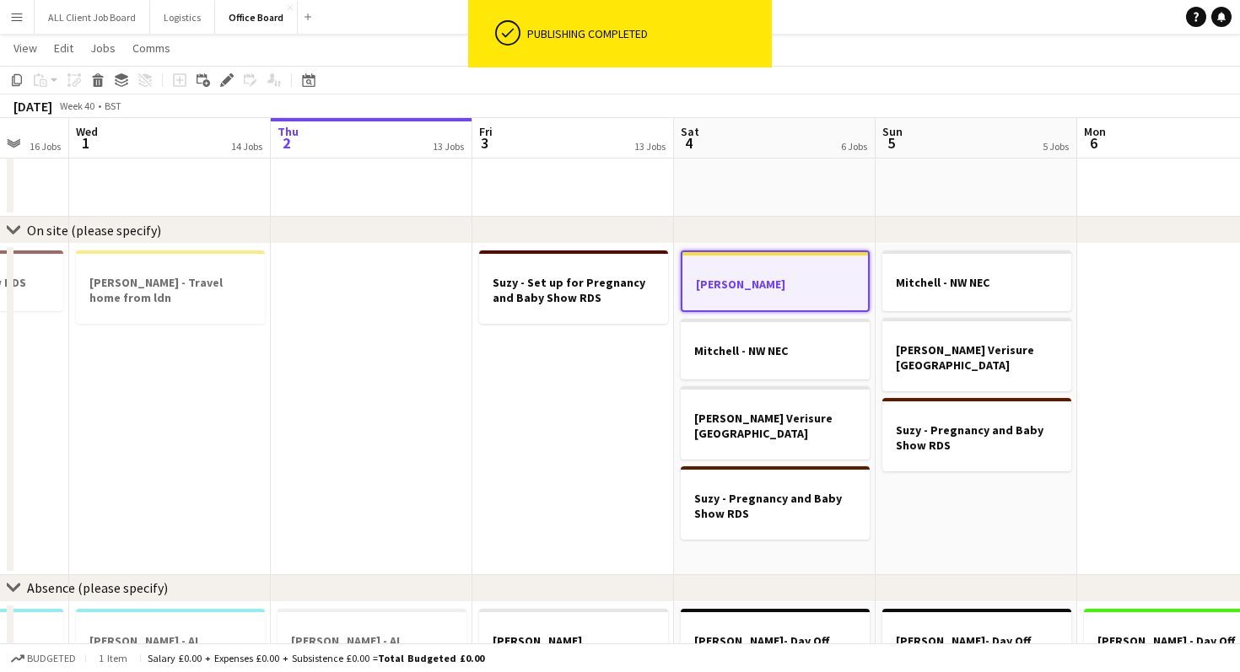
click at [714, 283] on h3 "[PERSON_NAME]" at bounding box center [776, 284] width 186 height 15
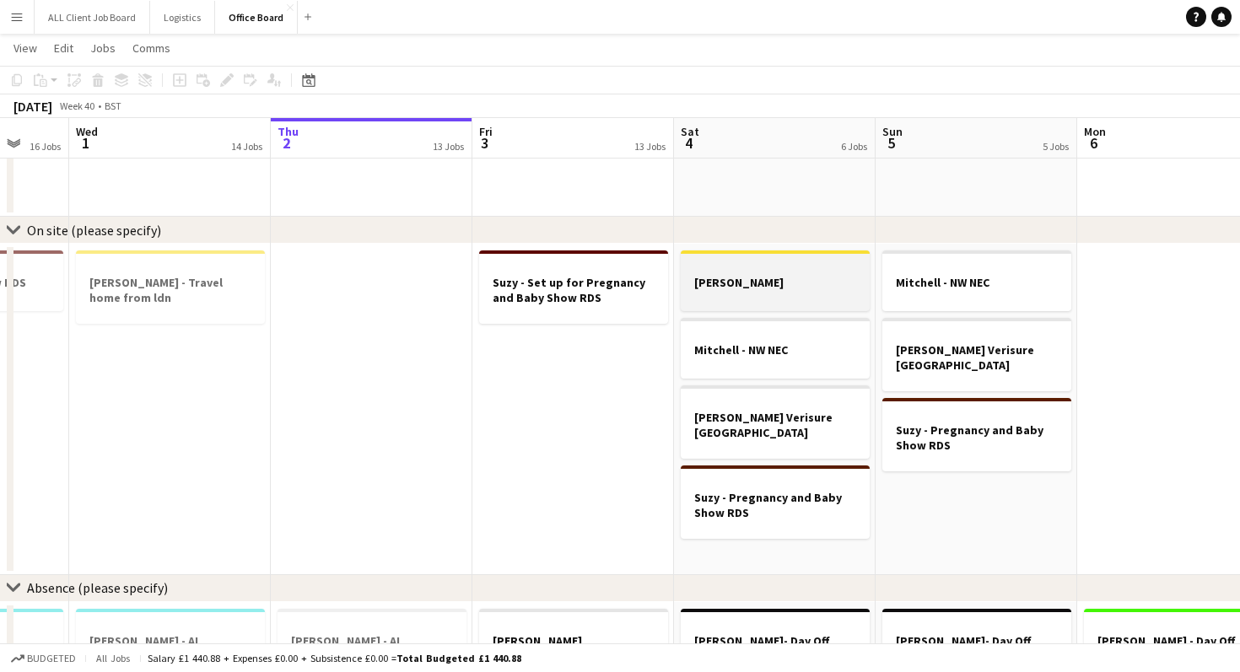
click at [814, 288] on h3 "[PERSON_NAME]" at bounding box center [775, 282] width 189 height 15
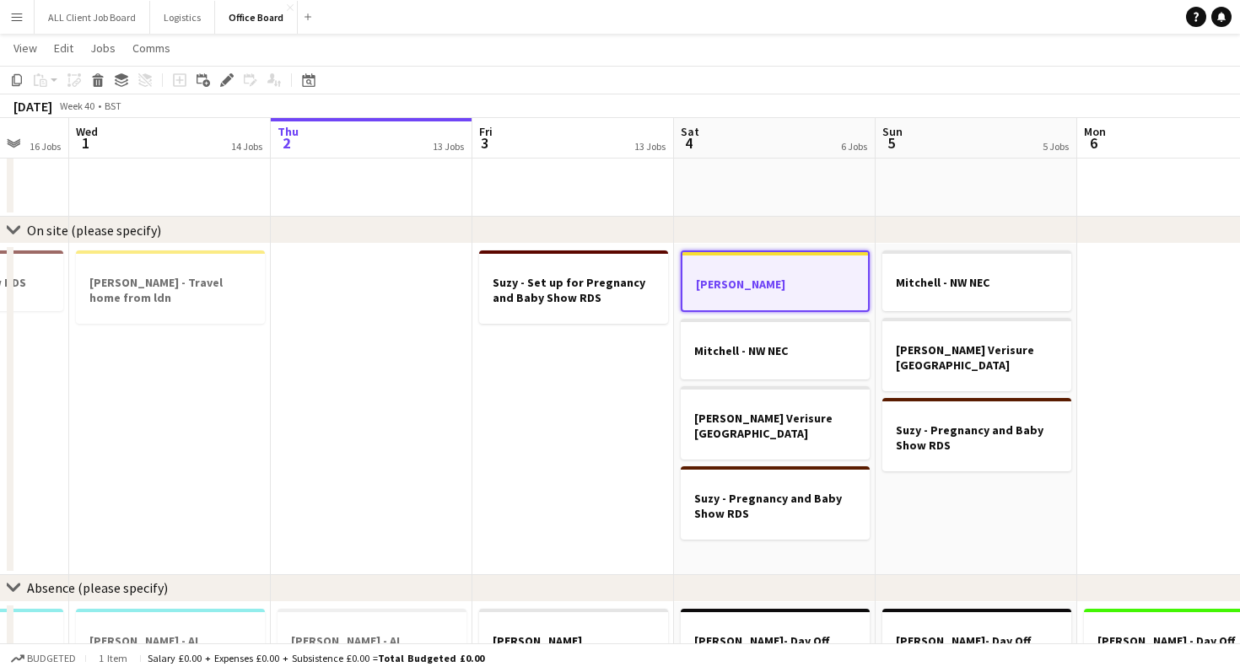
click at [814, 288] on h3 "[PERSON_NAME]" at bounding box center [776, 284] width 186 height 15
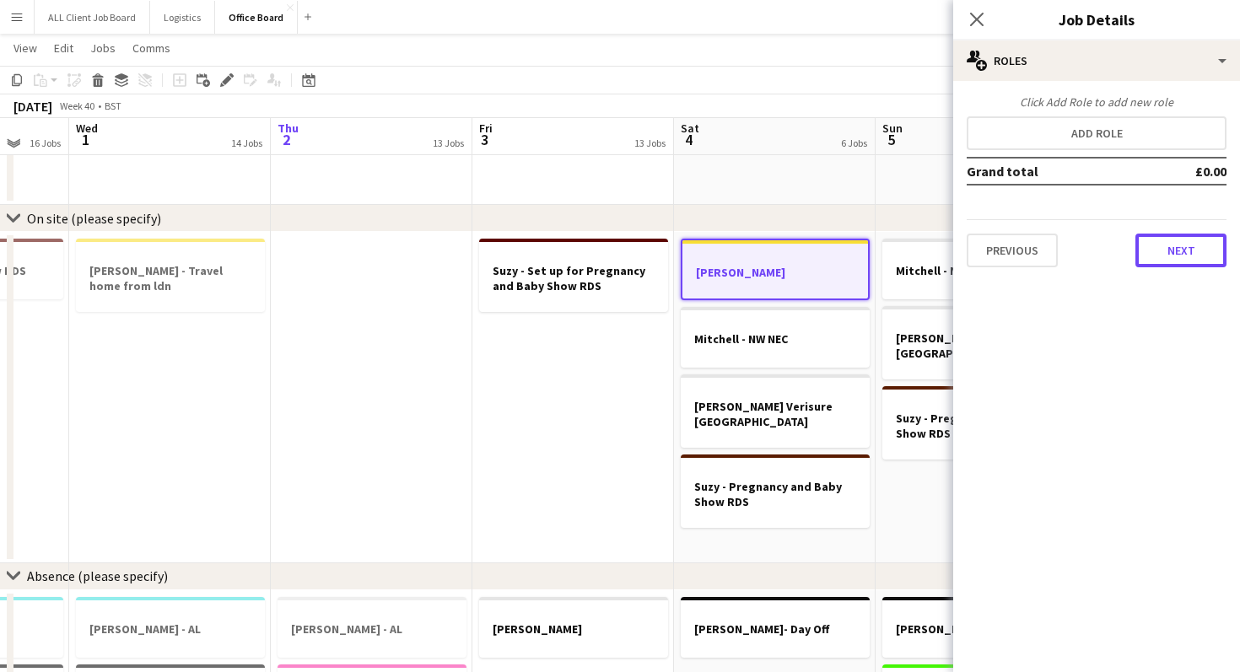
click at [1167, 238] on button "Next" at bounding box center [1181, 251] width 91 height 34
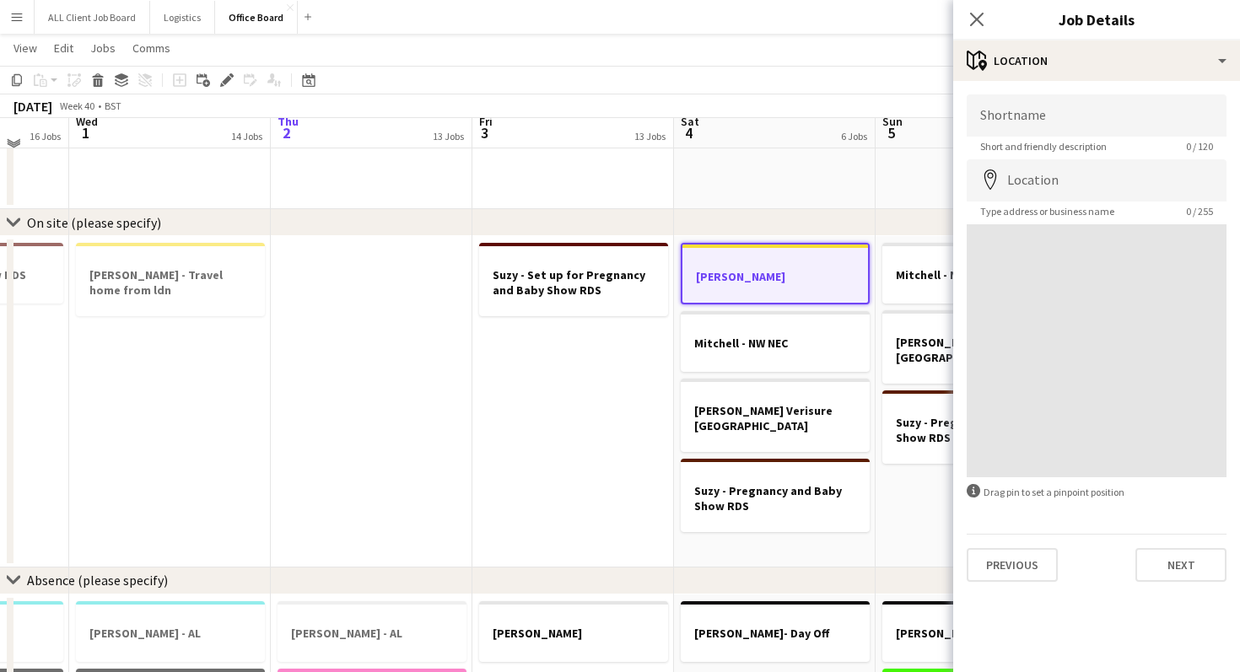
scroll to position [1281, 0]
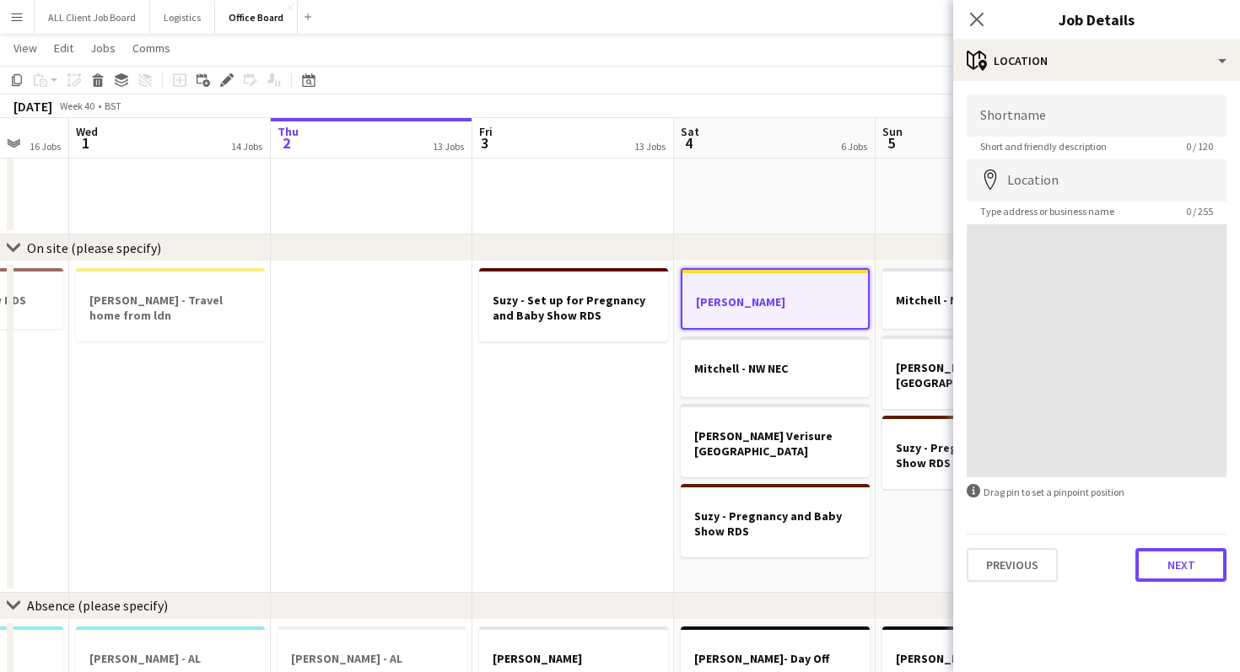
click at [1179, 550] on button "Next" at bounding box center [1181, 565] width 91 height 34
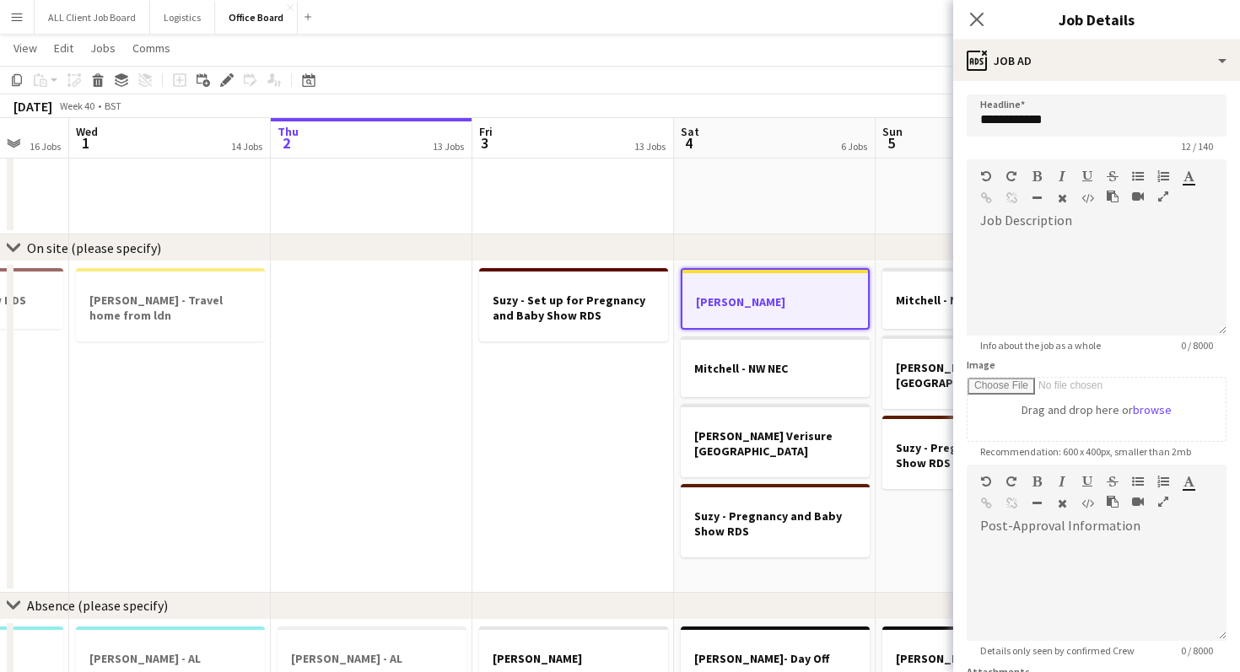
scroll to position [162, 0]
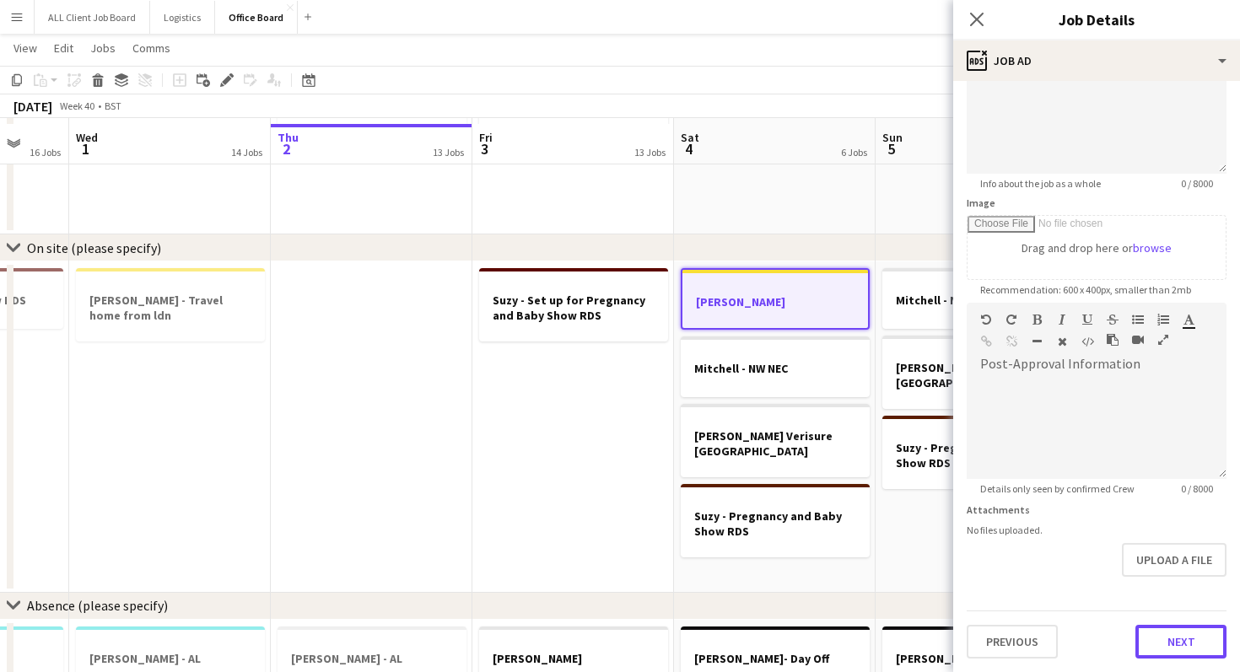
click at [1192, 647] on button "Next" at bounding box center [1181, 642] width 91 height 34
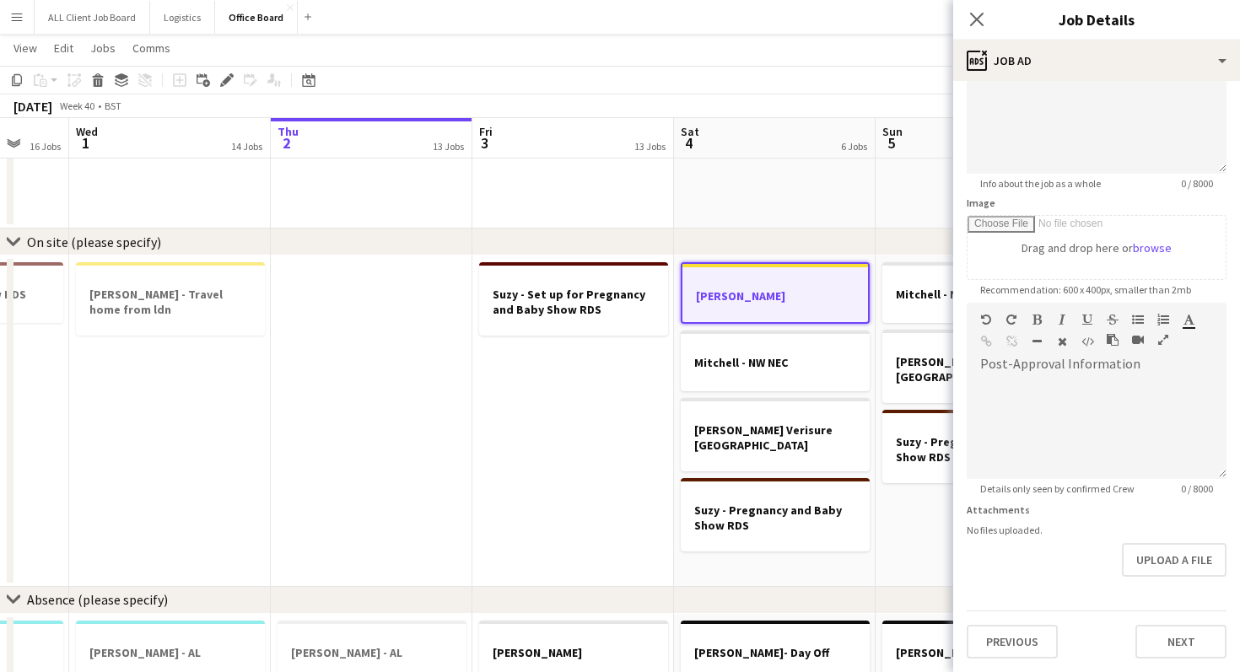
scroll to position [0, 0]
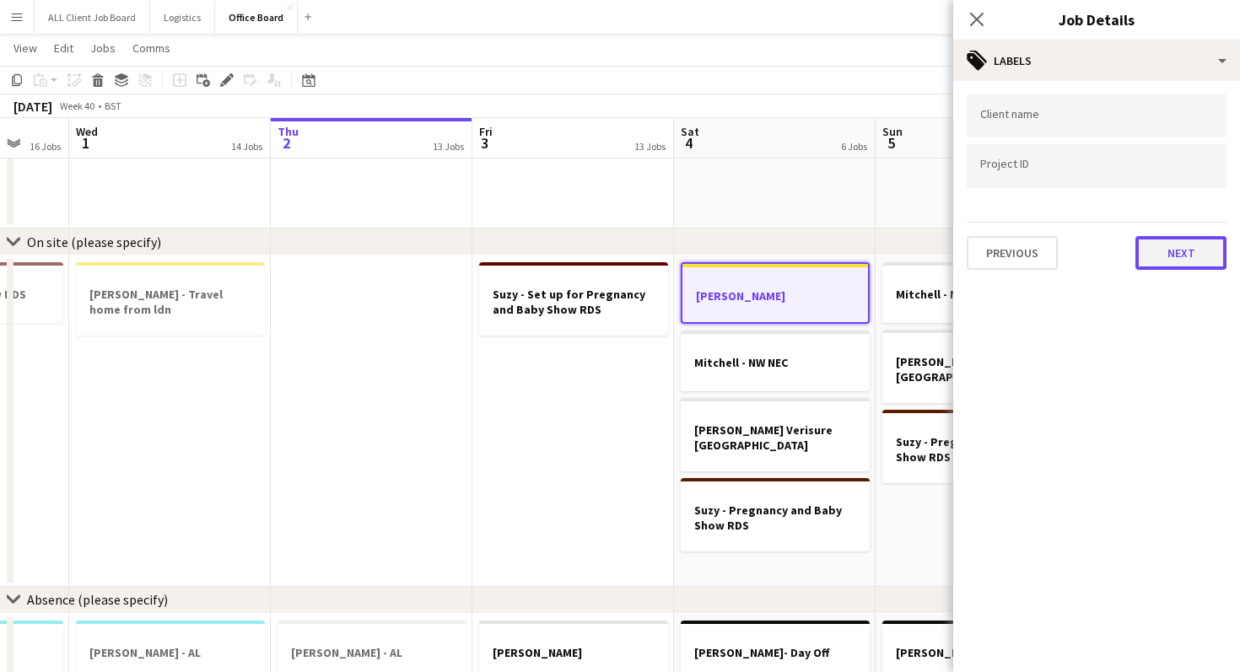
click at [1204, 262] on button "Next" at bounding box center [1181, 253] width 91 height 34
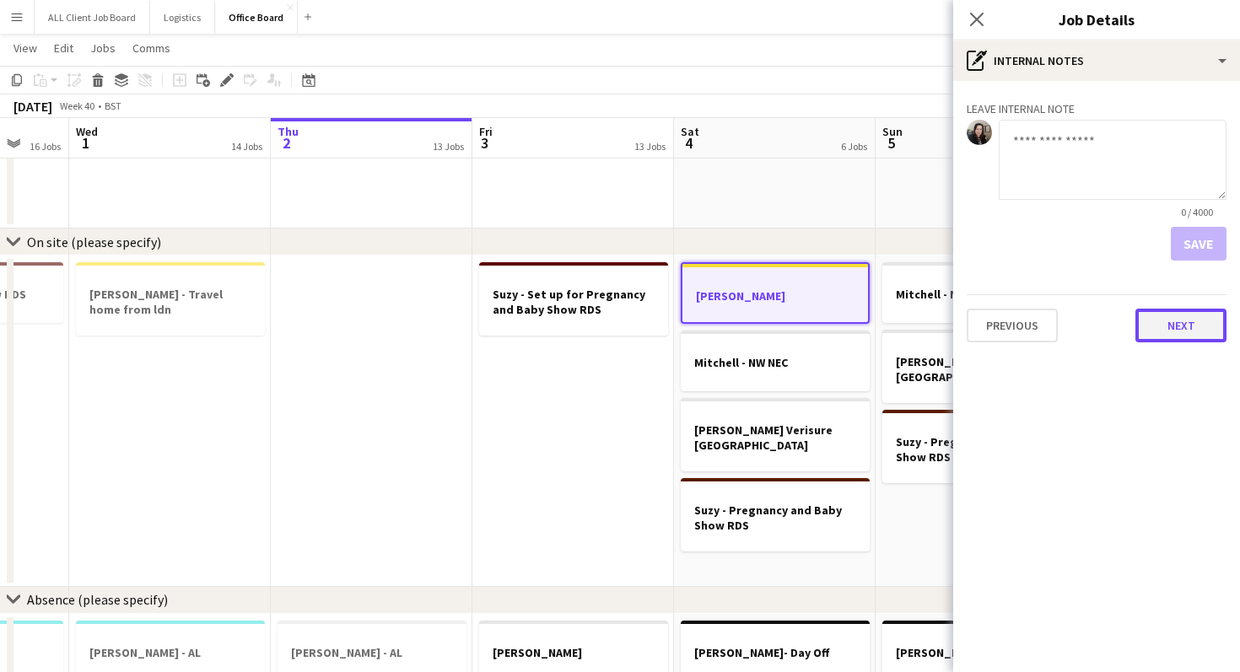
click at [1190, 317] on button "Next" at bounding box center [1181, 326] width 91 height 34
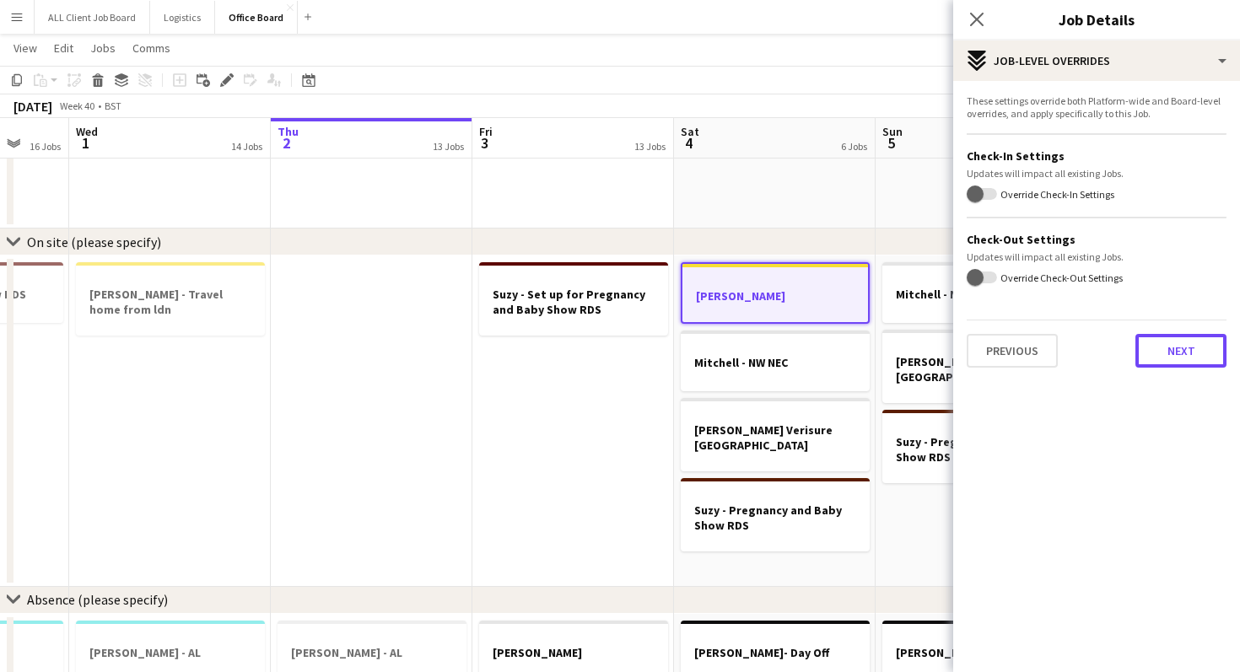
click at [1184, 348] on button "Next" at bounding box center [1181, 351] width 91 height 34
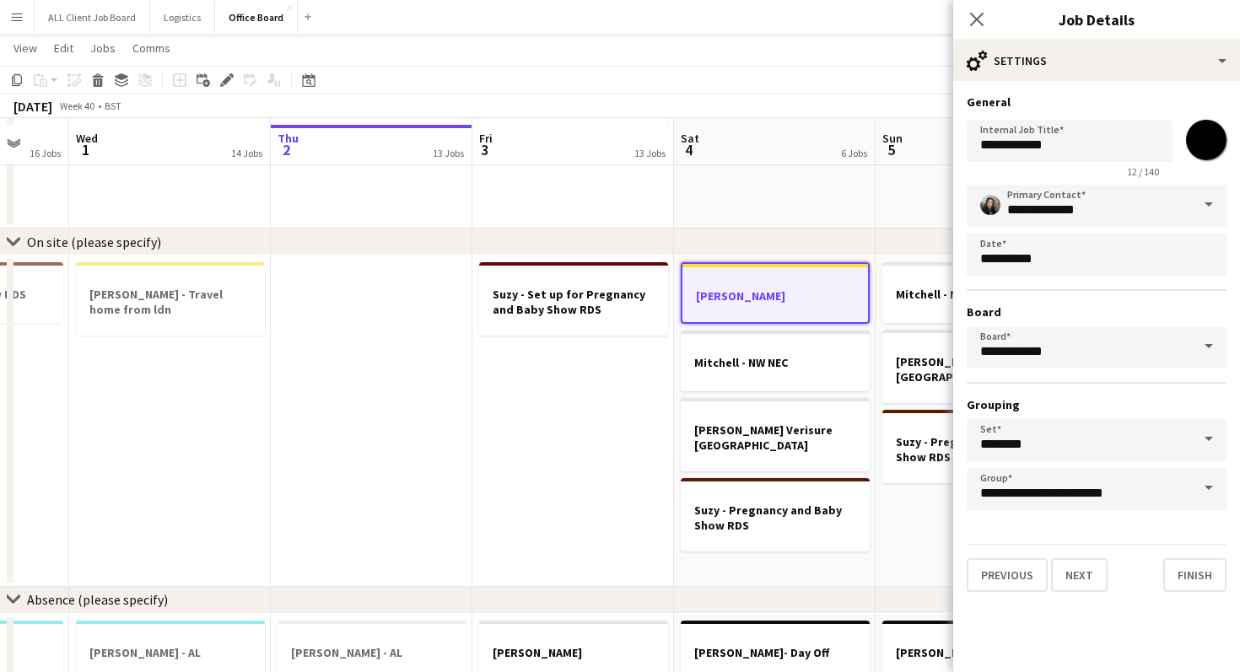
scroll to position [1293, 0]
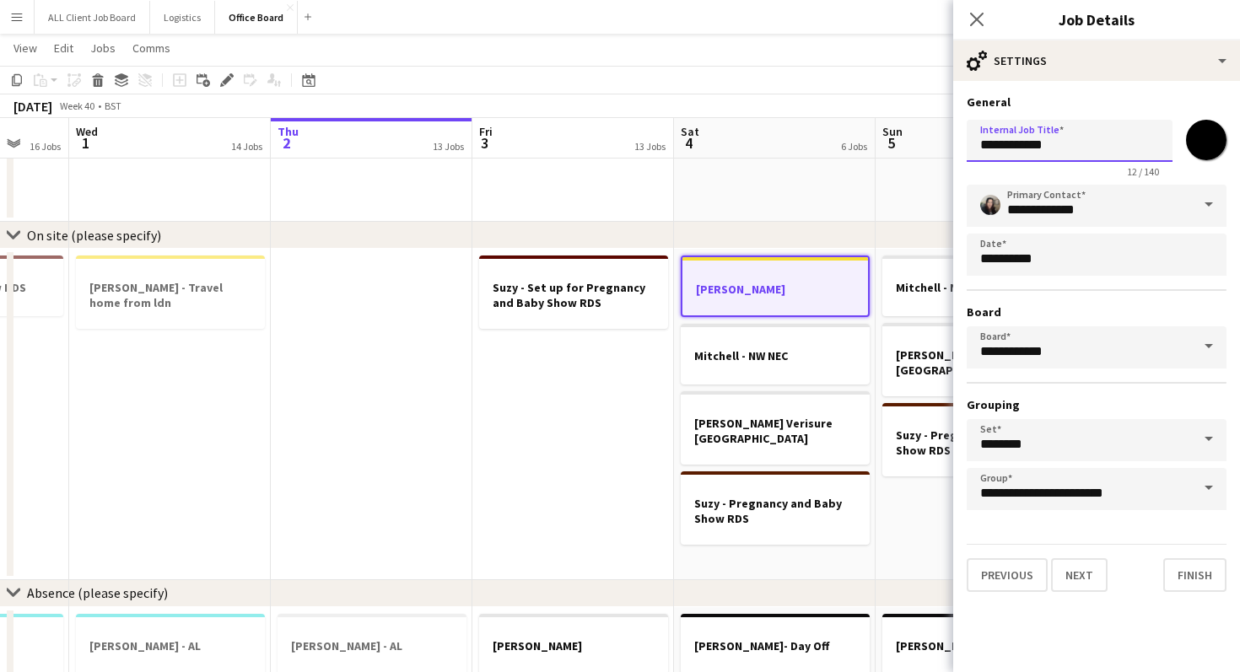
drag, startPoint x: 1082, startPoint y: 141, endPoint x: 1025, endPoint y: 144, distance: 56.6
click at [1025, 144] on input "**********" at bounding box center [1070, 141] width 206 height 42
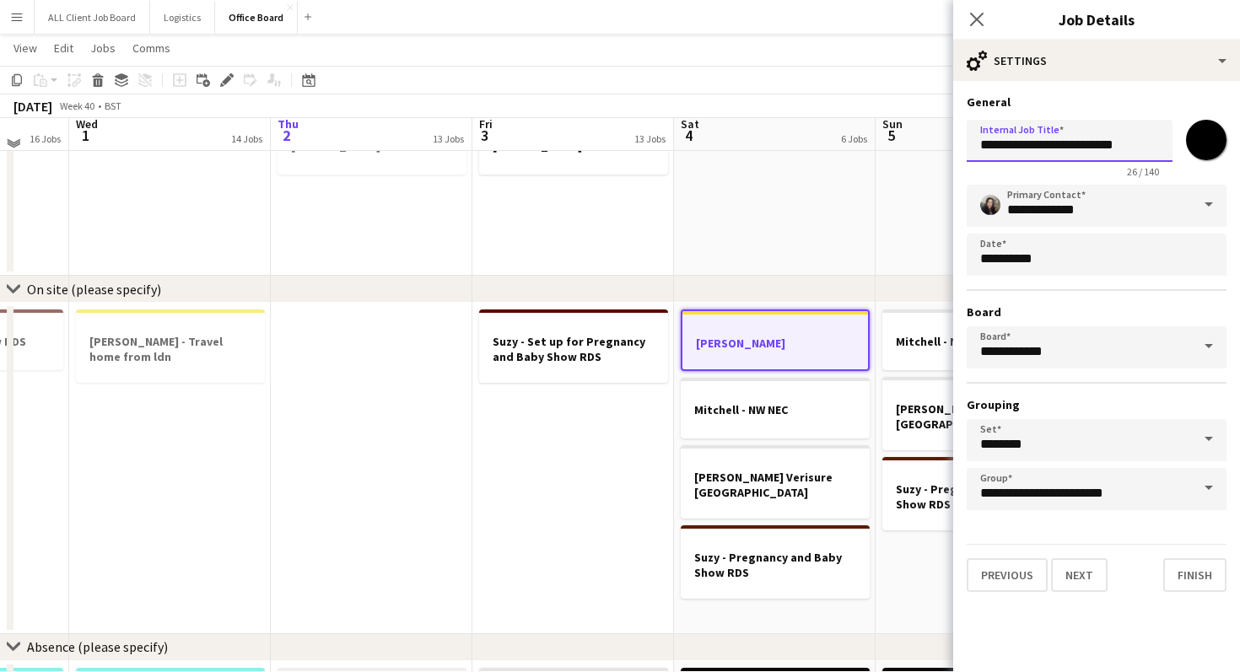
scroll to position [1217, 0]
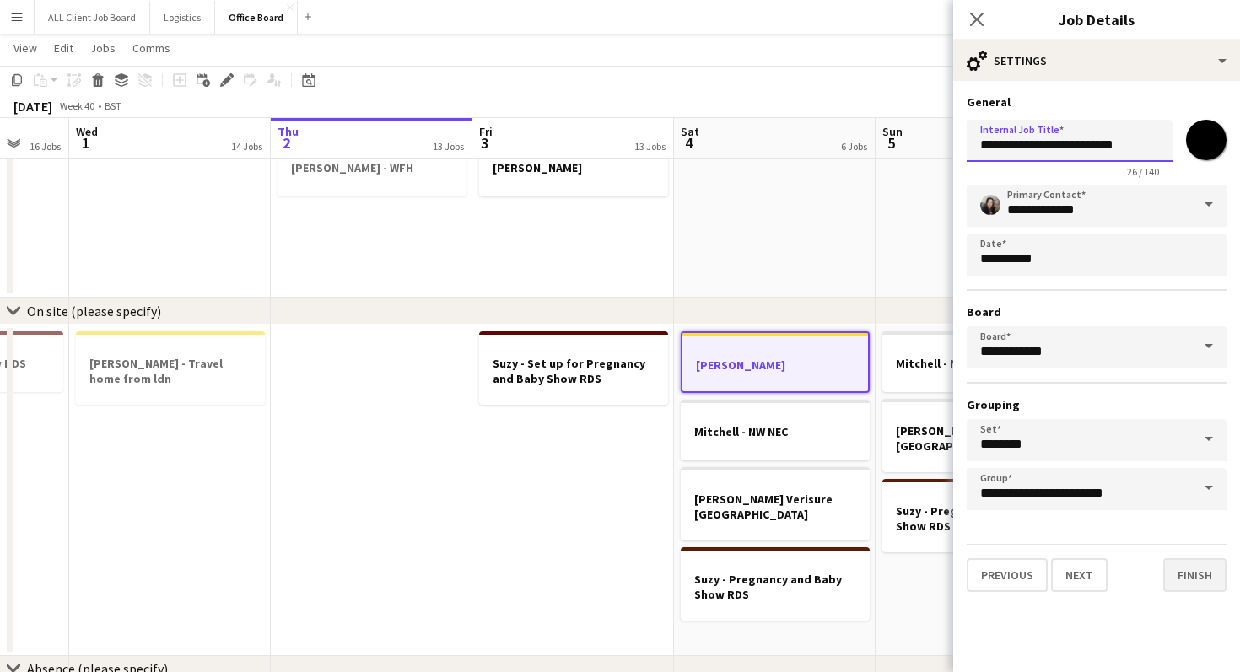
type input "**********"
click at [1210, 571] on button "Finish" at bounding box center [1194, 576] width 63 height 34
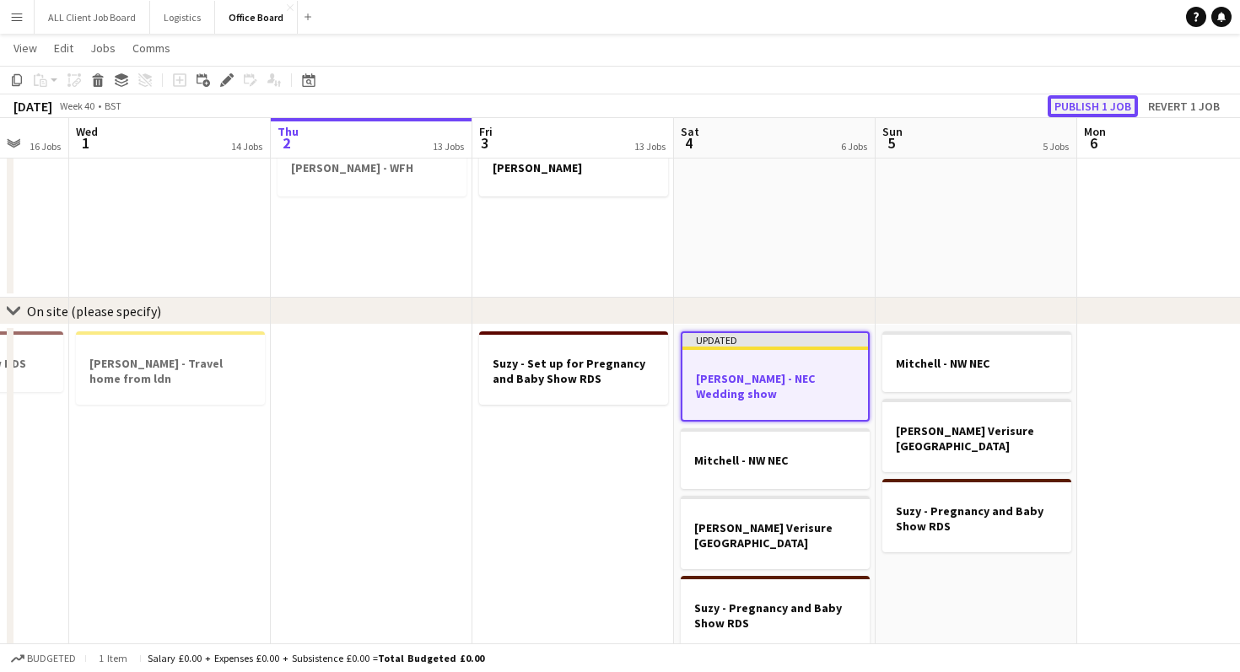
click at [1096, 101] on button "Publish 1 job" at bounding box center [1093, 106] width 90 height 22
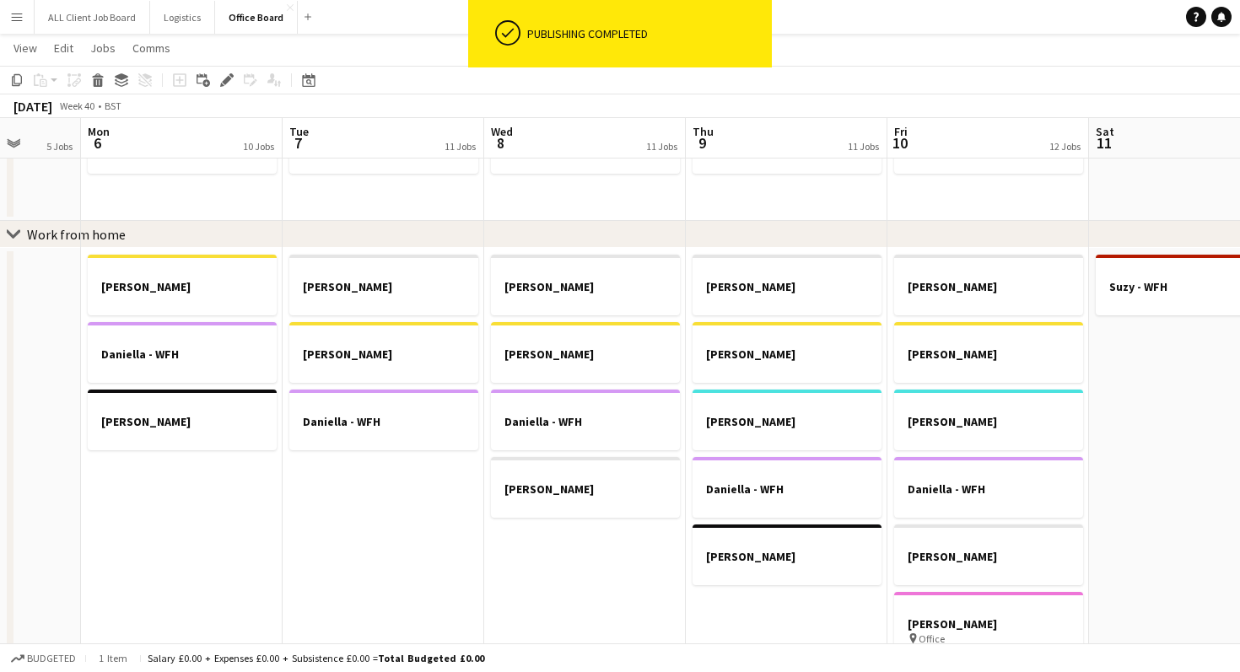
scroll to position [0, 475]
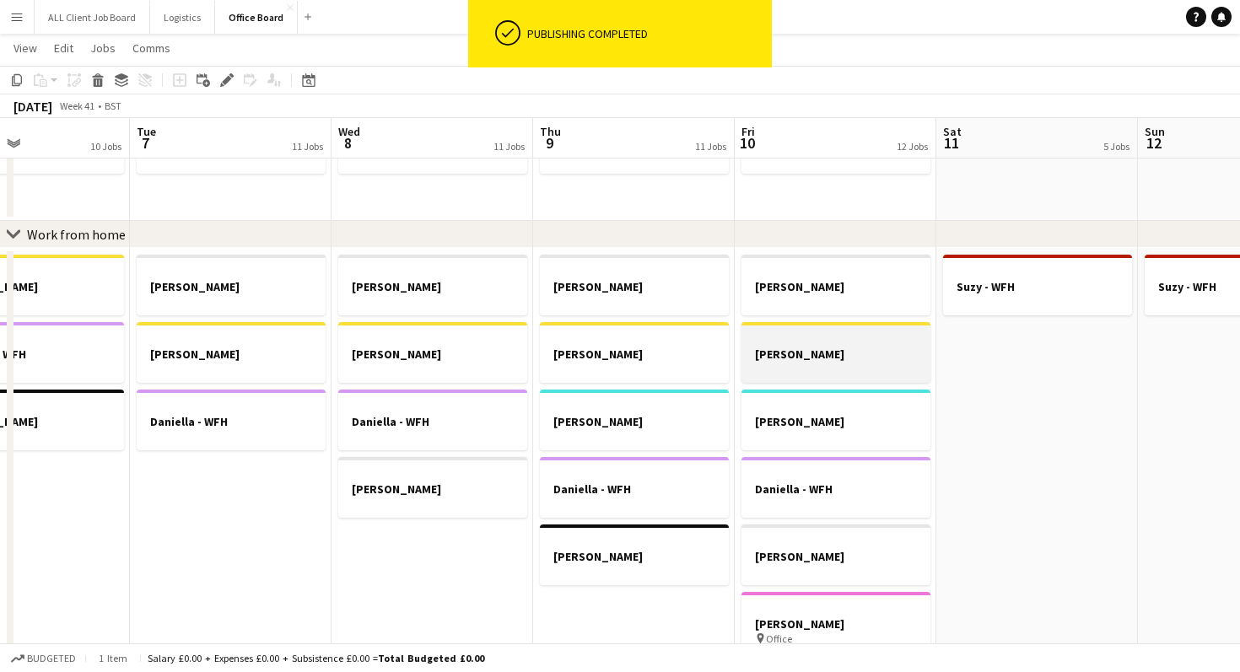
click at [848, 366] on div at bounding box center [836, 368] width 189 height 13
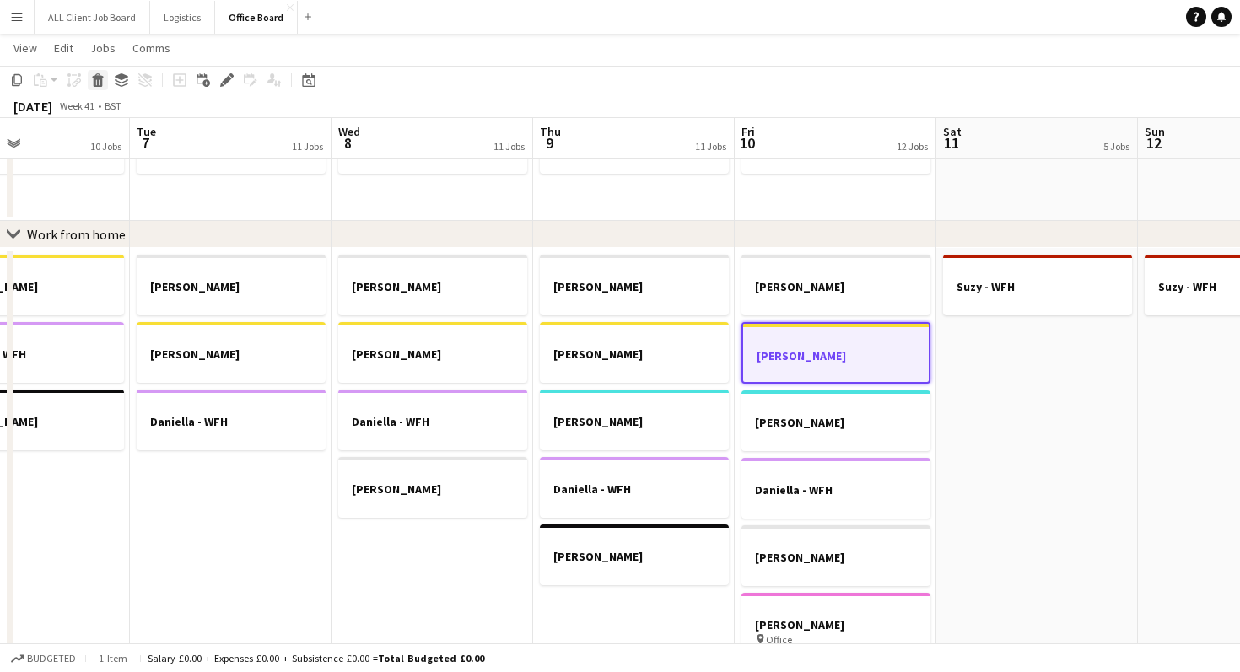
click at [100, 81] on icon at bounding box center [98, 82] width 9 height 8
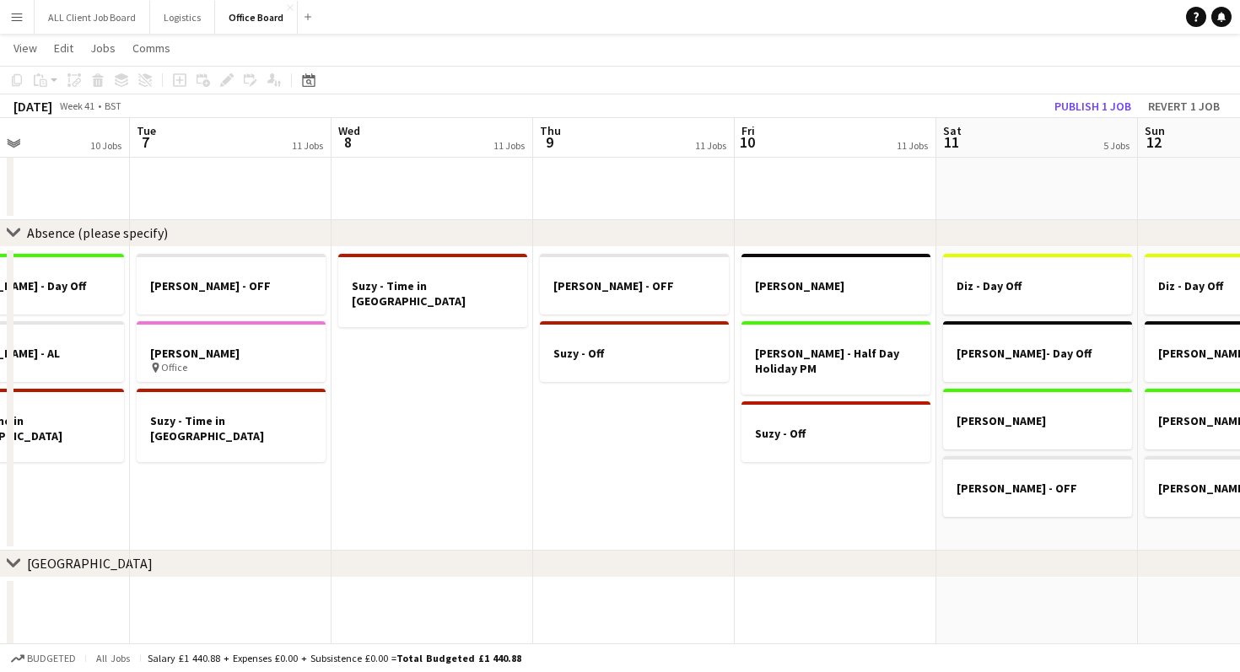
scroll to position [1655, 0]
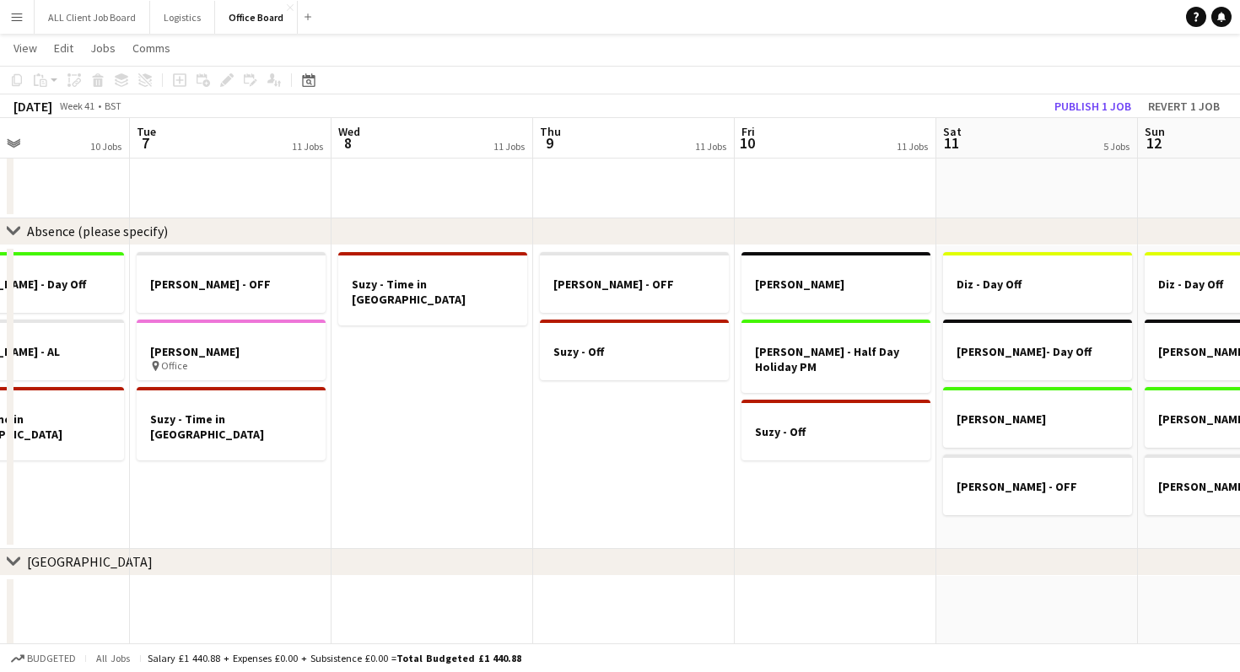
click at [806, 499] on app-date-cell "[PERSON_NAME] [PERSON_NAME] - Half Day Holiday PM Suzy - Off" at bounding box center [836, 398] width 202 height 304
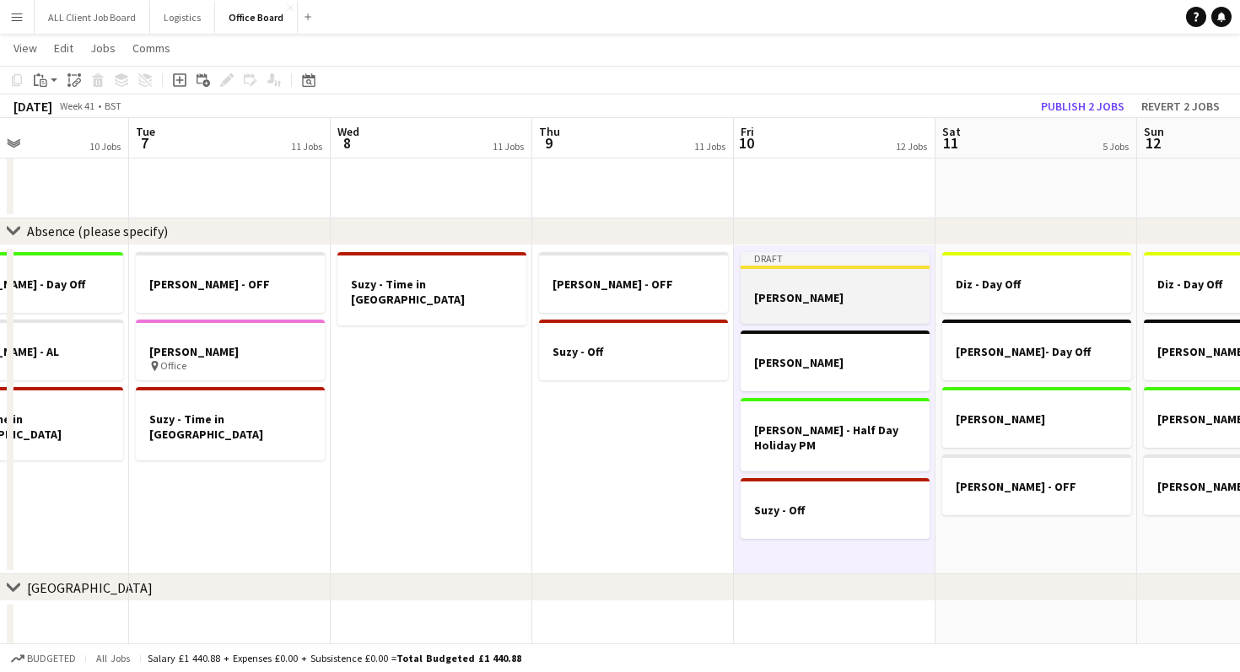
click at [871, 304] on h3 "[PERSON_NAME]" at bounding box center [835, 297] width 189 height 15
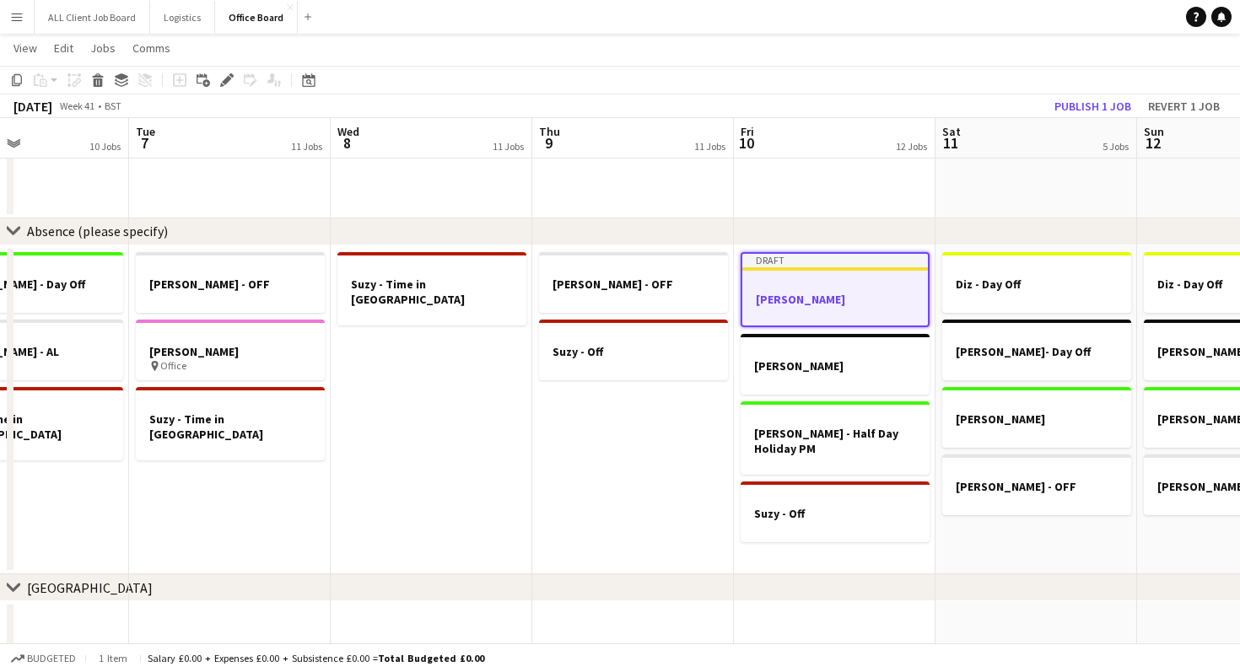
click at [871, 304] on h3 "[PERSON_NAME]" at bounding box center [835, 299] width 186 height 15
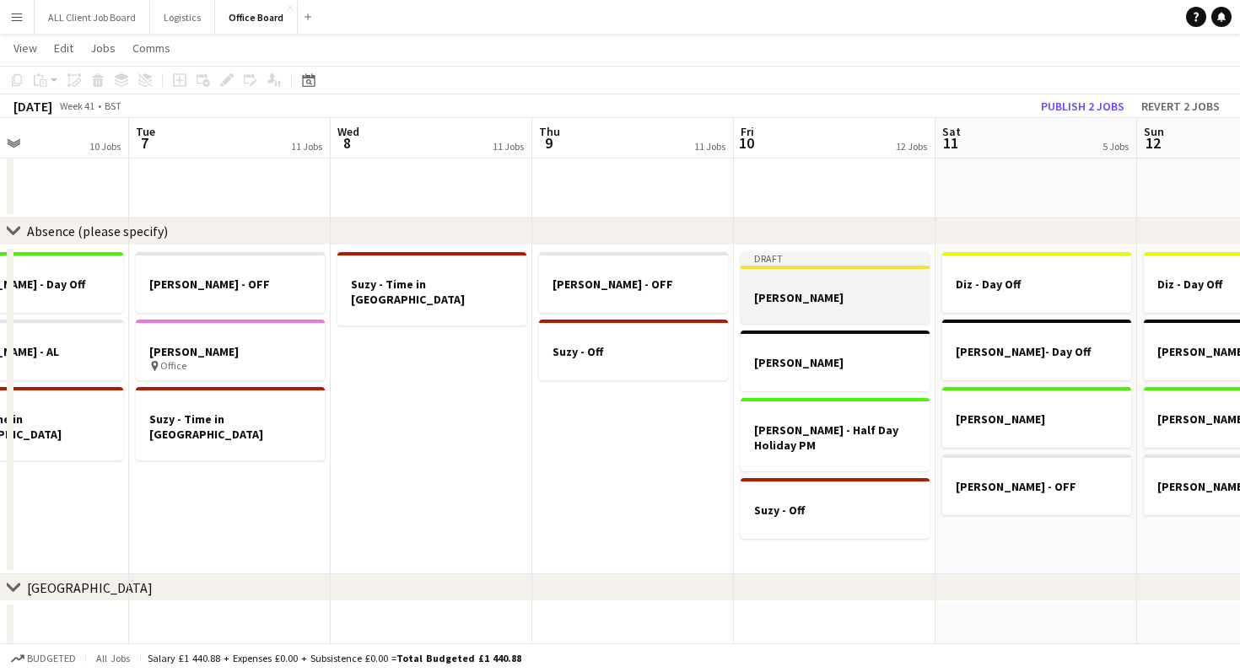
click at [871, 304] on h3 "[PERSON_NAME]" at bounding box center [835, 297] width 189 height 15
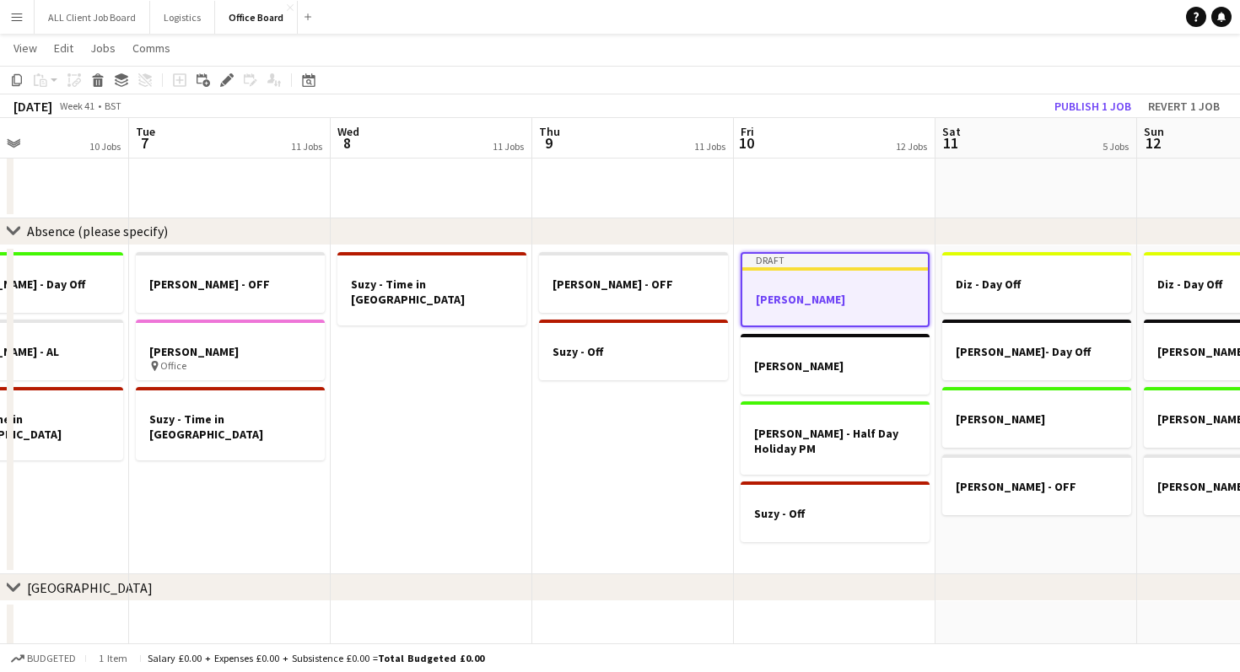
click at [790, 283] on div at bounding box center [835, 284] width 186 height 13
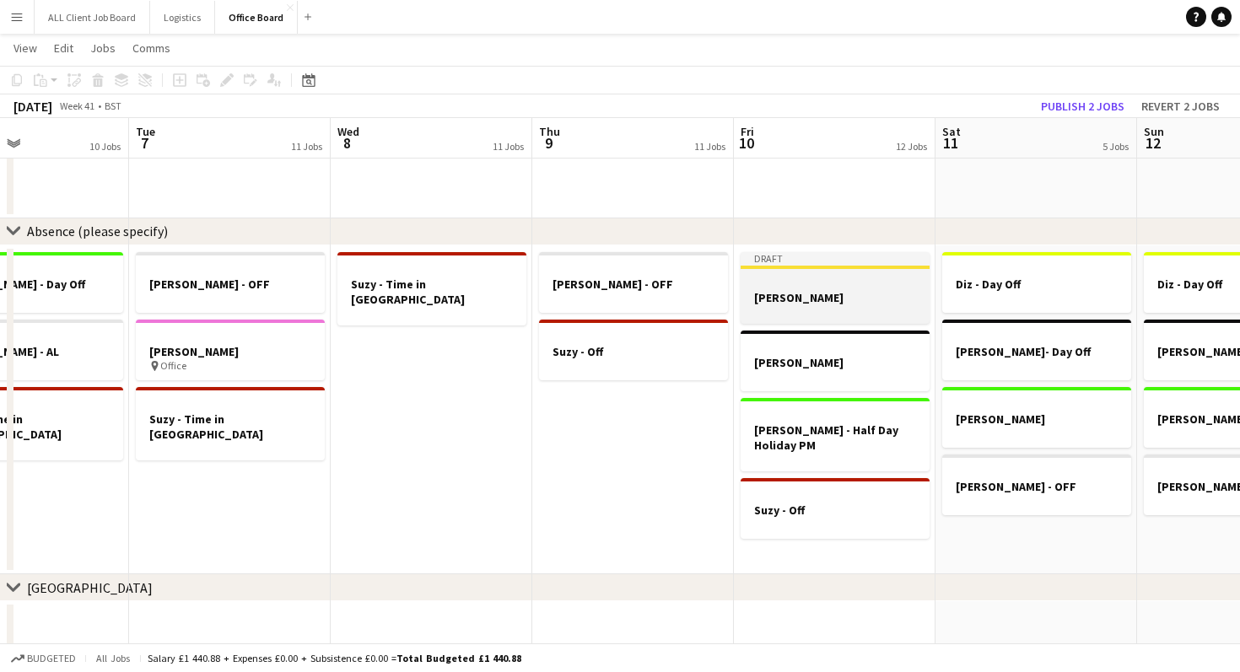
click at [790, 283] on div at bounding box center [835, 282] width 189 height 13
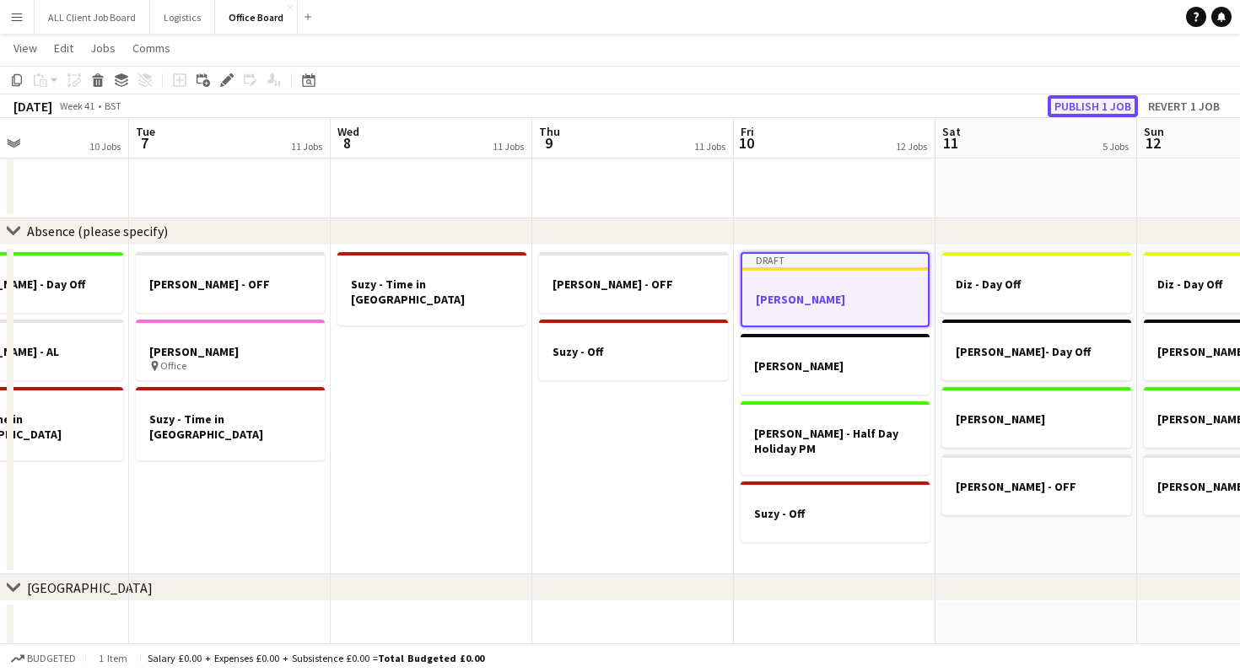
click at [1092, 105] on button "Publish 1 job" at bounding box center [1093, 106] width 90 height 22
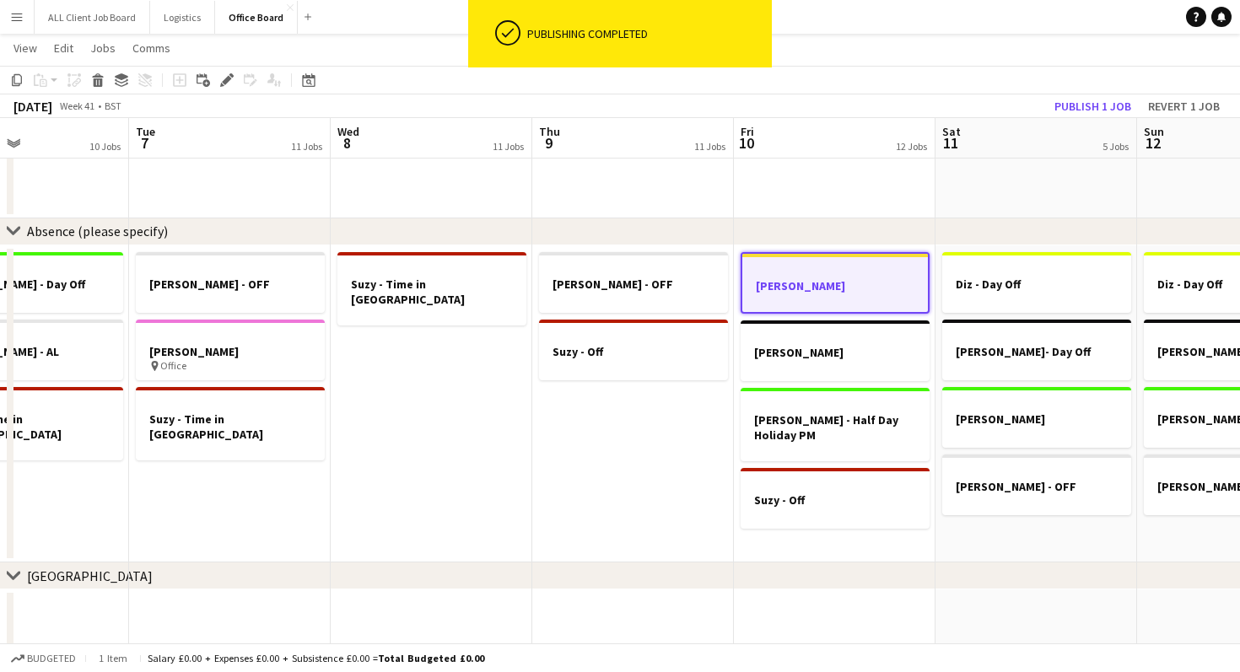
click at [838, 294] on div at bounding box center [835, 300] width 186 height 13
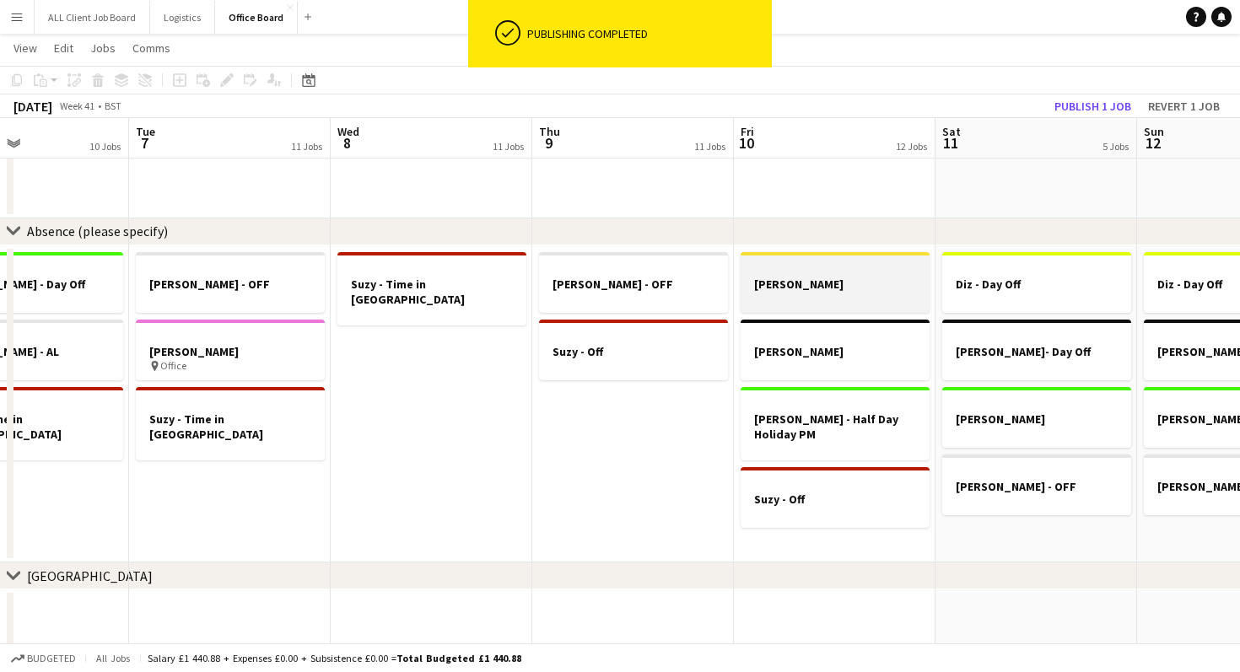
click at [838, 292] on div at bounding box center [835, 298] width 189 height 13
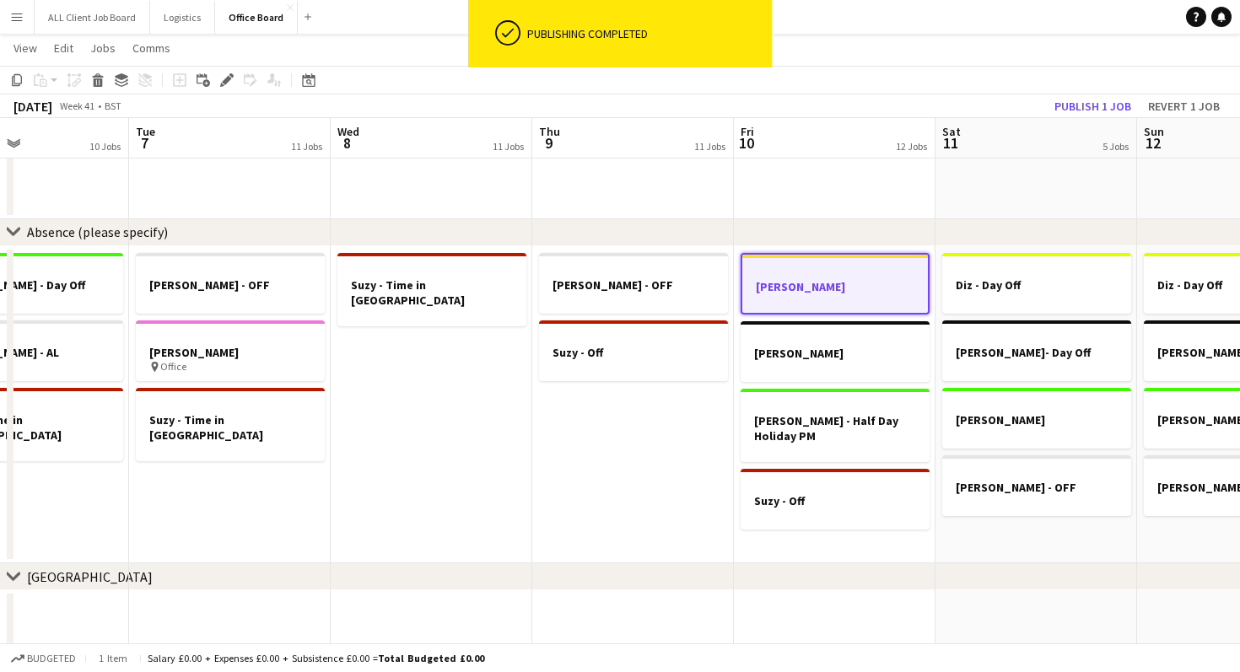
click at [838, 292] on h3 "[PERSON_NAME]" at bounding box center [835, 286] width 186 height 15
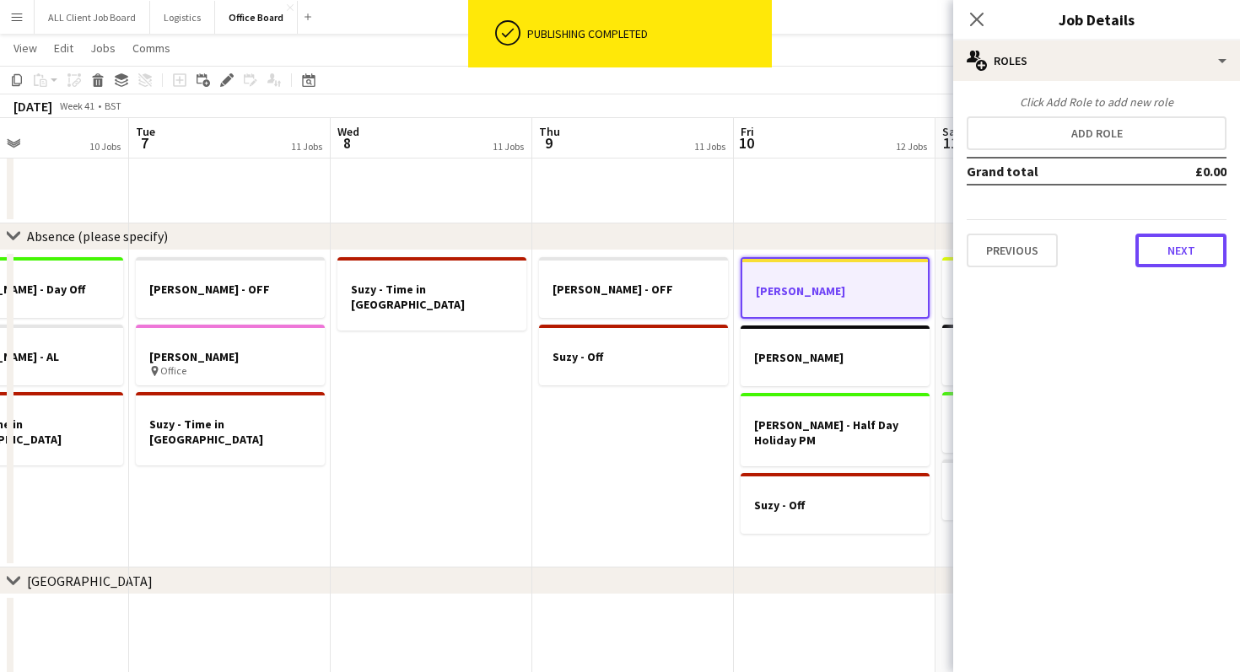
click at [1201, 254] on button "Next" at bounding box center [1181, 251] width 91 height 34
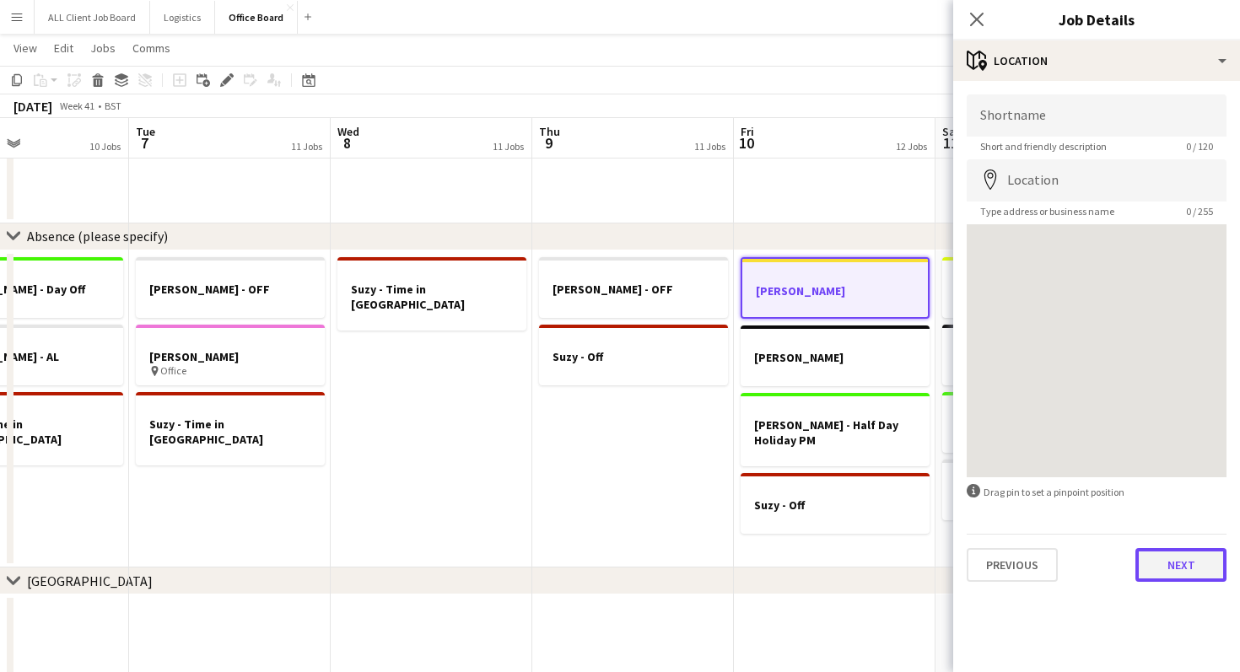
click at [1200, 562] on button "Next" at bounding box center [1181, 565] width 91 height 34
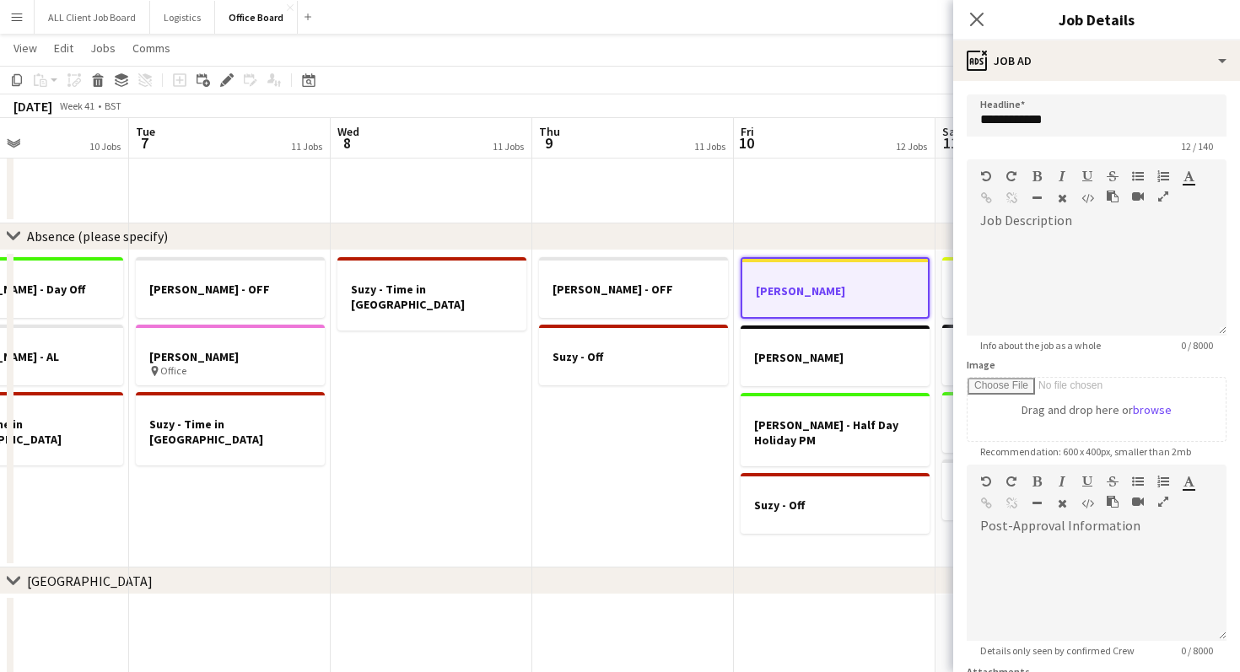
scroll to position [162, 0]
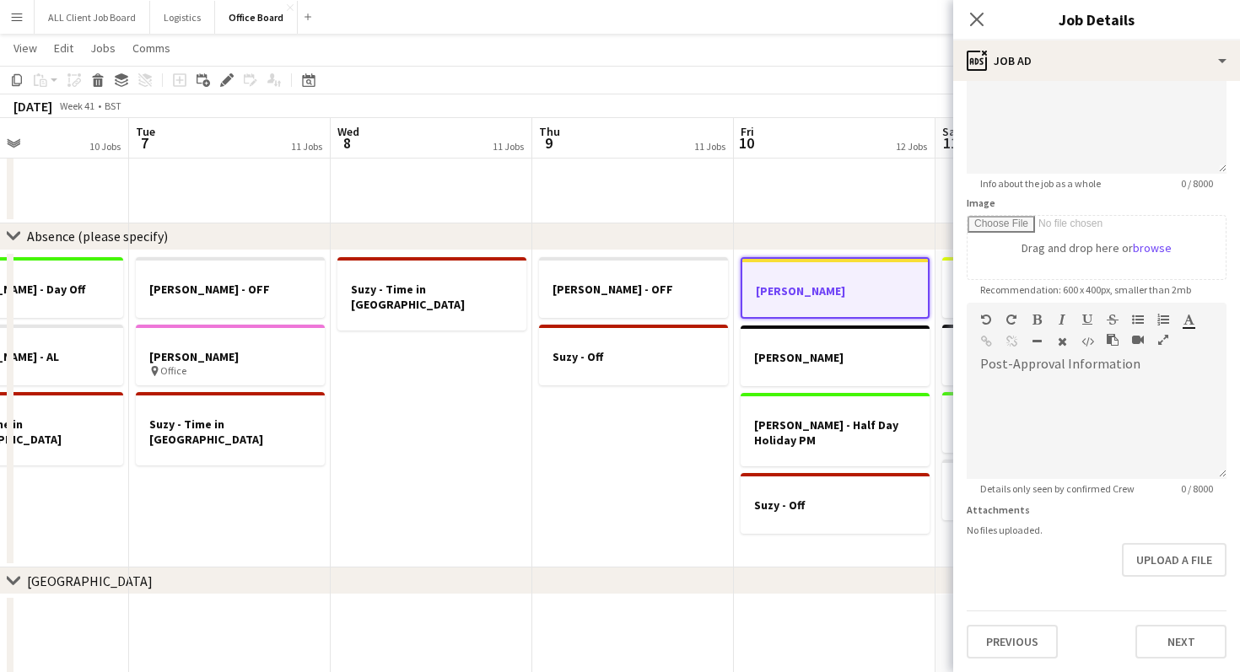
click at [1185, 620] on div "Previous Next" at bounding box center [1097, 635] width 260 height 48
click at [1186, 644] on button "Next" at bounding box center [1181, 642] width 91 height 34
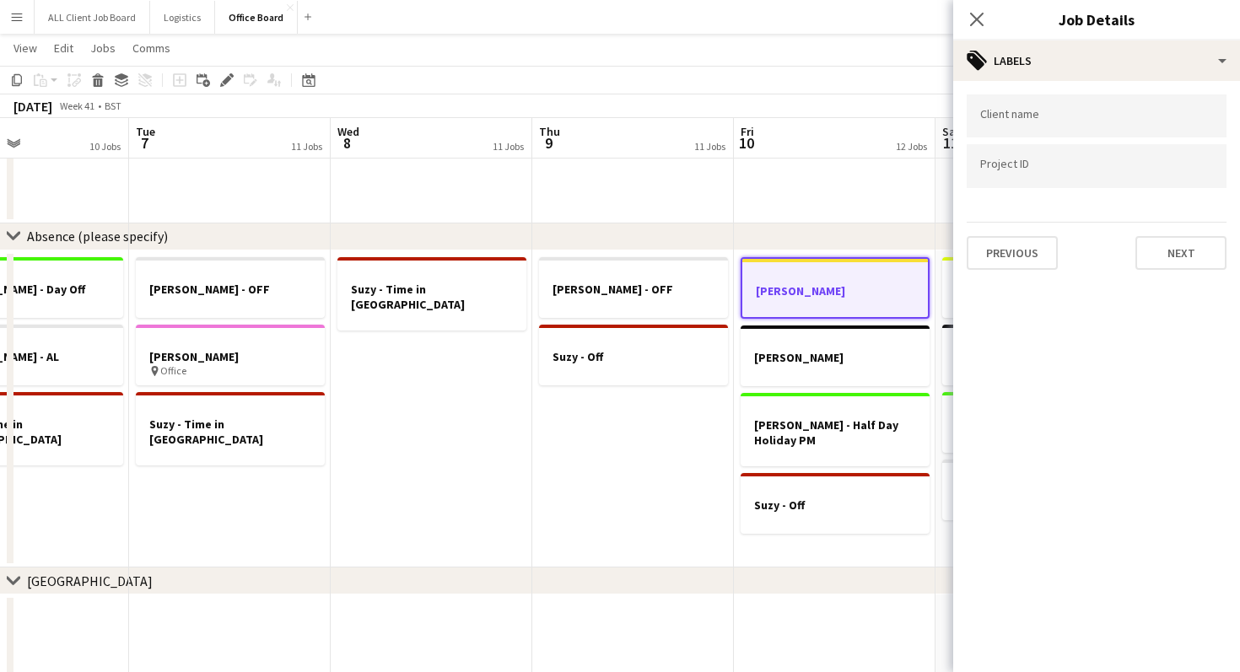
scroll to position [0, 0]
click at [1184, 258] on button "Next" at bounding box center [1181, 253] width 91 height 34
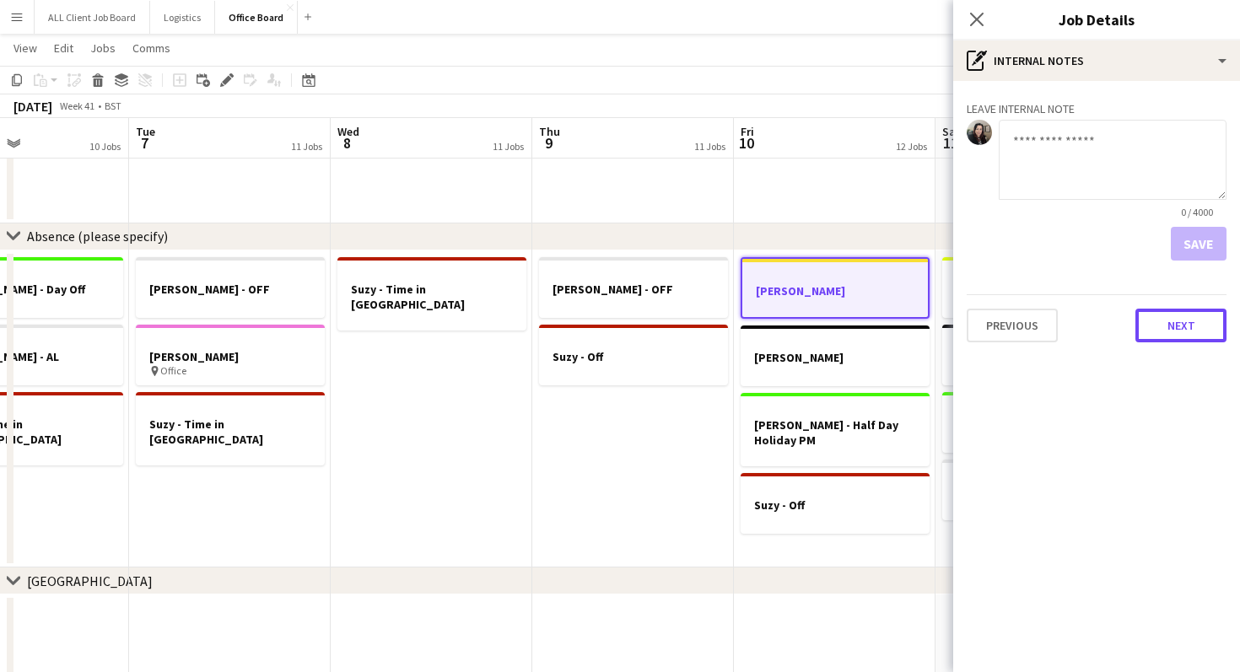
click at [1183, 328] on button "Next" at bounding box center [1181, 326] width 91 height 34
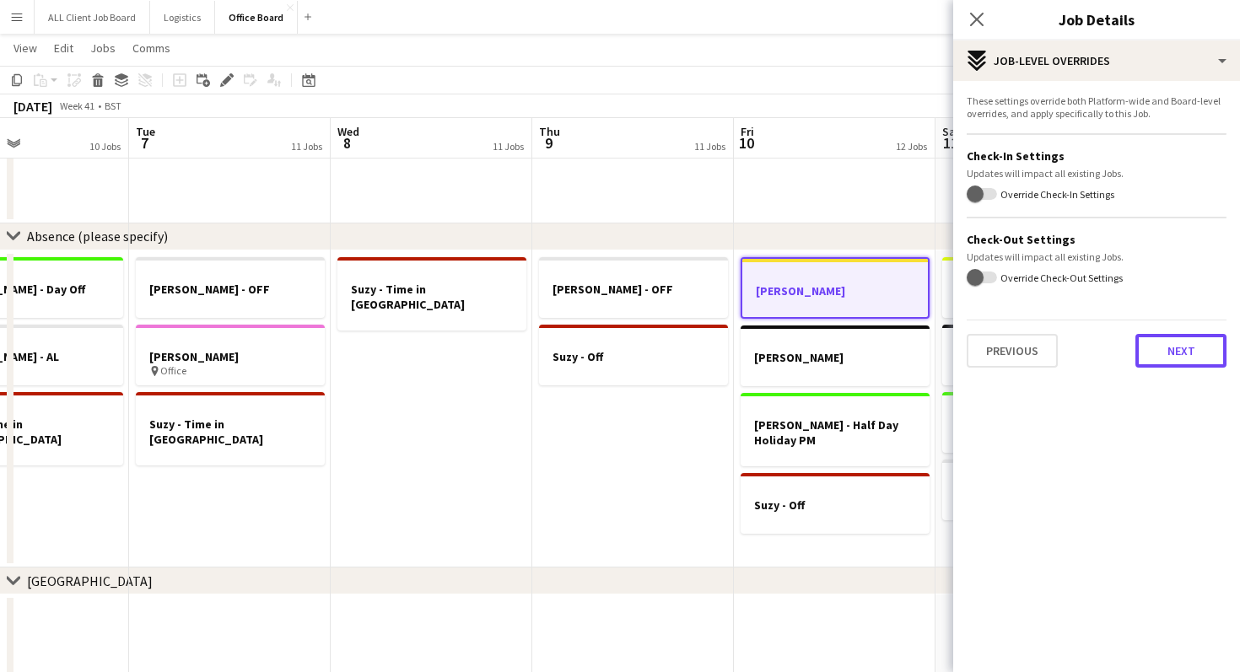
click at [1190, 348] on button "Next" at bounding box center [1181, 351] width 91 height 34
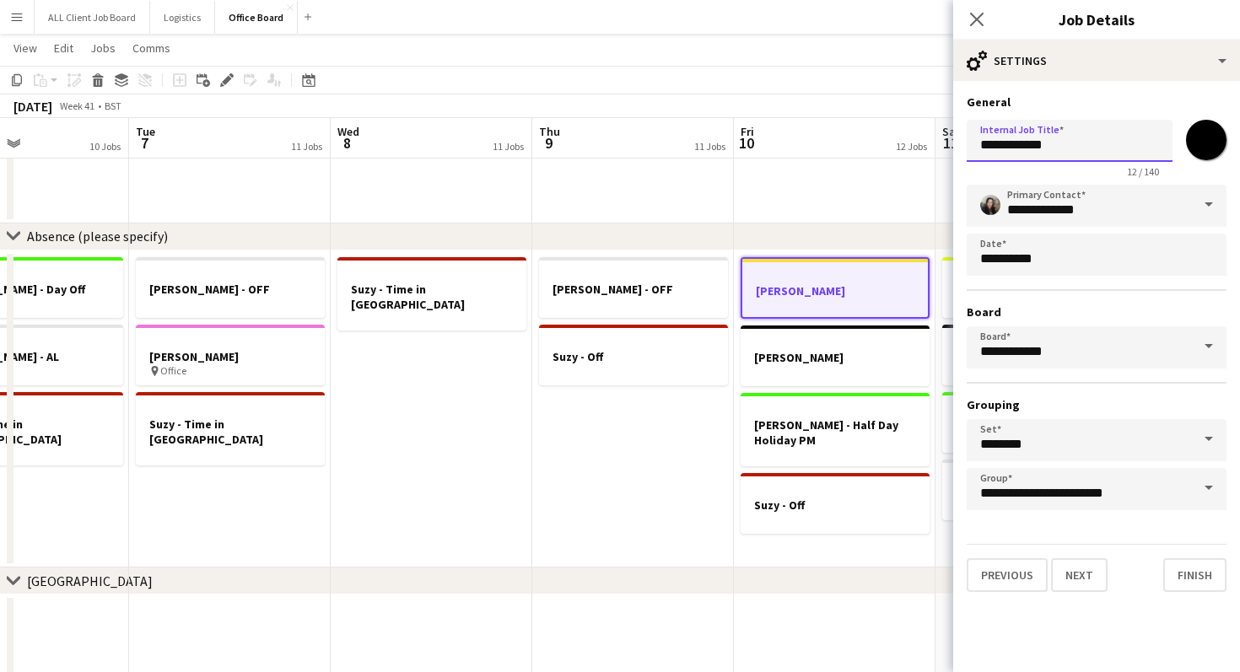
drag, startPoint x: 1090, startPoint y: 147, endPoint x: 1021, endPoint y: 146, distance: 69.2
click at [1021, 146] on input "**********" at bounding box center [1070, 141] width 206 height 42
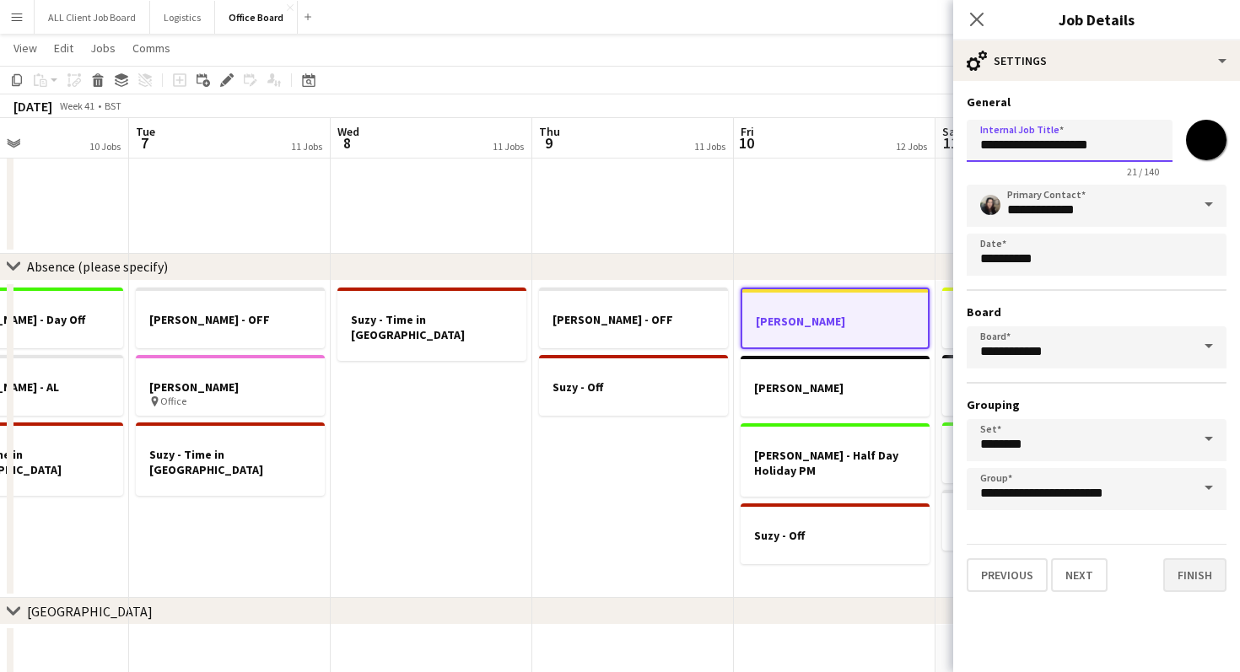
type input "**********"
click at [1198, 572] on button "Finish" at bounding box center [1194, 576] width 63 height 34
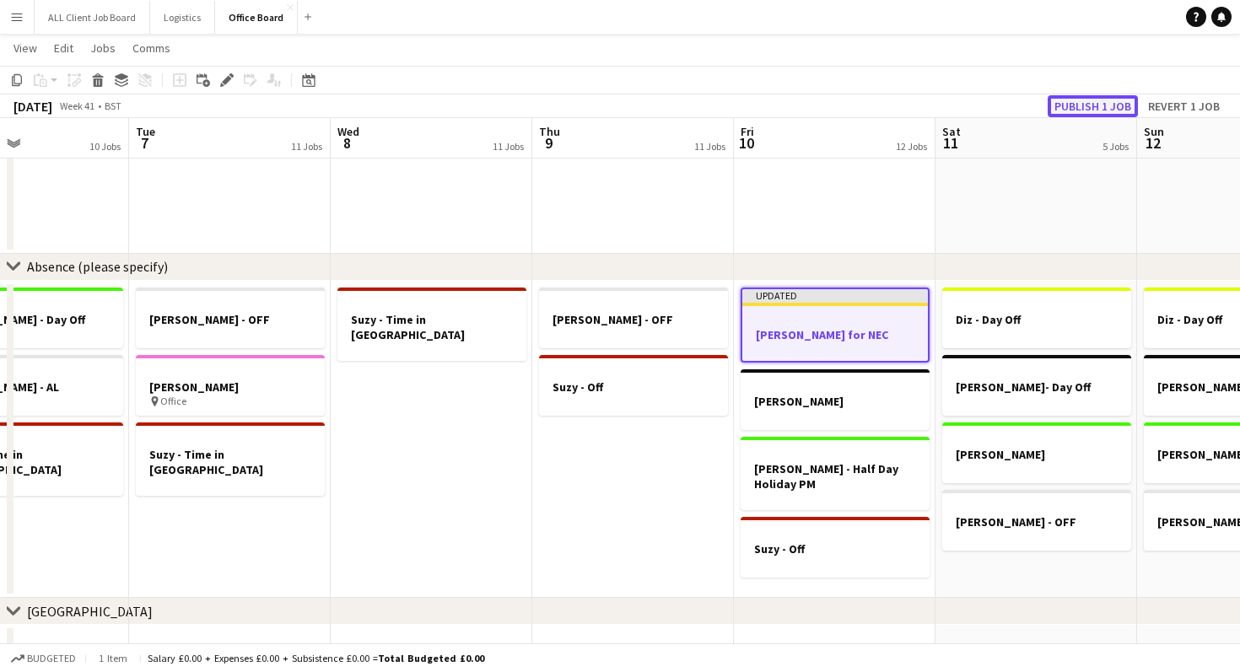
click at [1105, 108] on button "Publish 1 job" at bounding box center [1093, 106] width 90 height 22
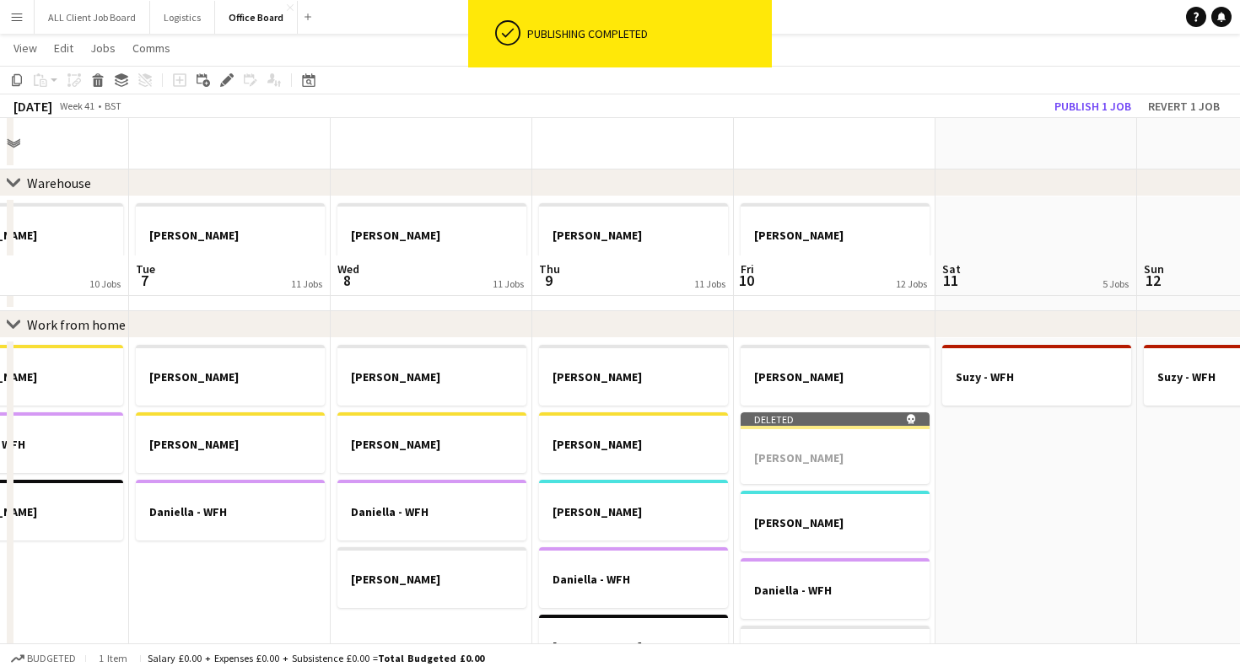
scroll to position [647, 0]
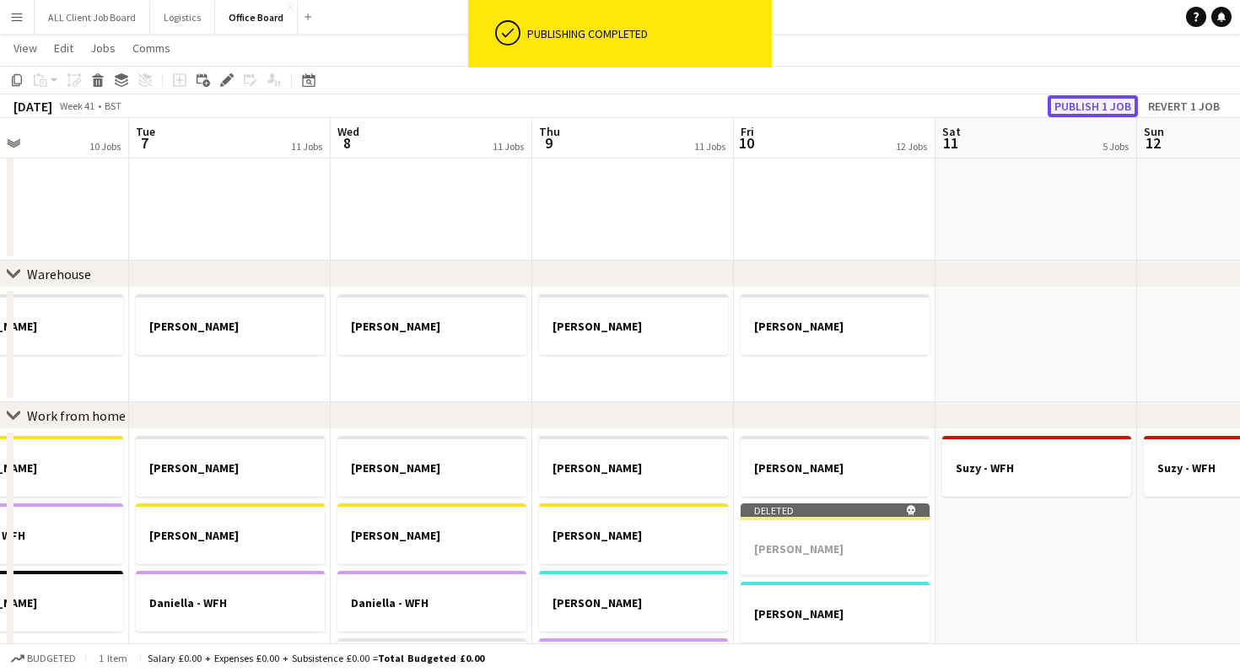
click at [1099, 108] on button "Publish 1 job" at bounding box center [1093, 106] width 90 height 22
